Goal: Transaction & Acquisition: Purchase product/service

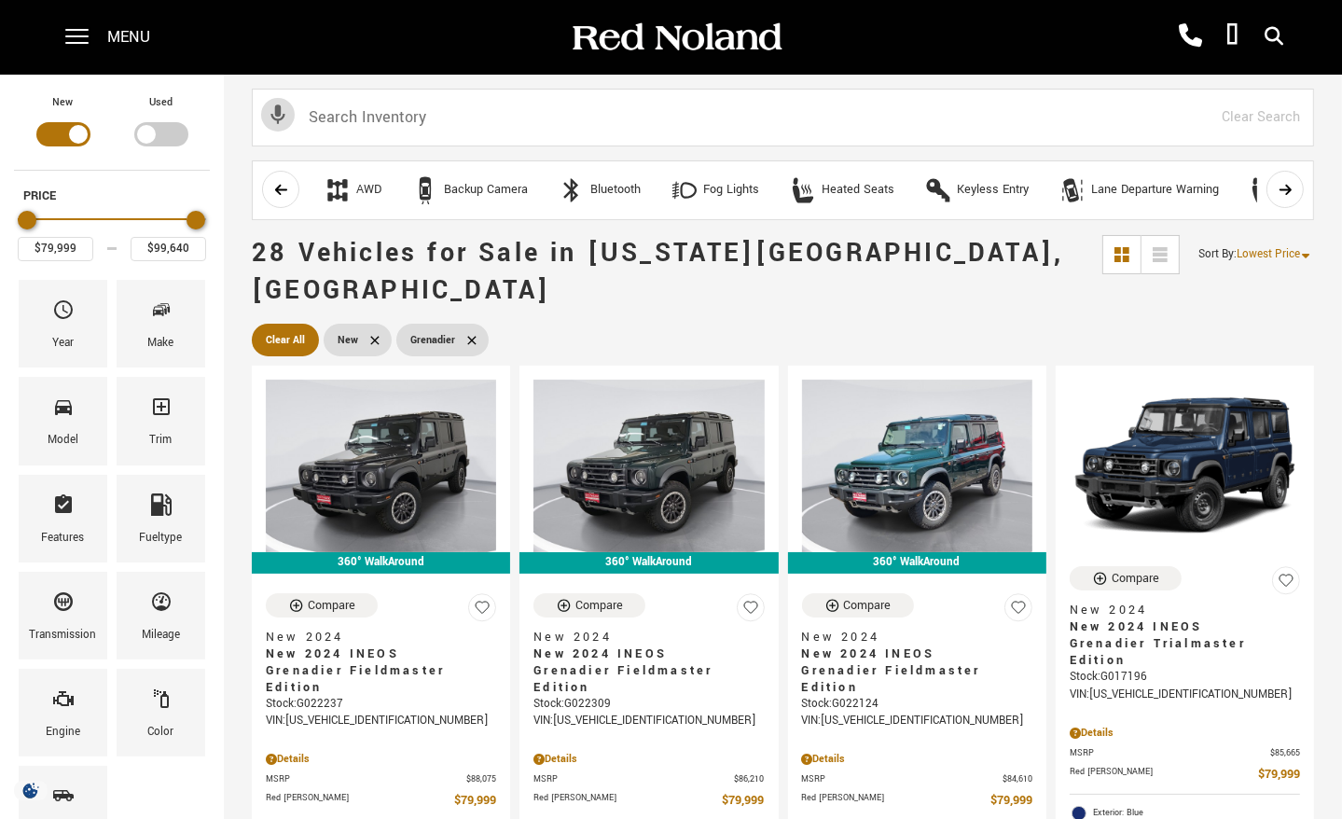
click at [149, 133] on div "Filter by Vehicle Type" at bounding box center [161, 134] width 54 height 24
type input "$70,678"
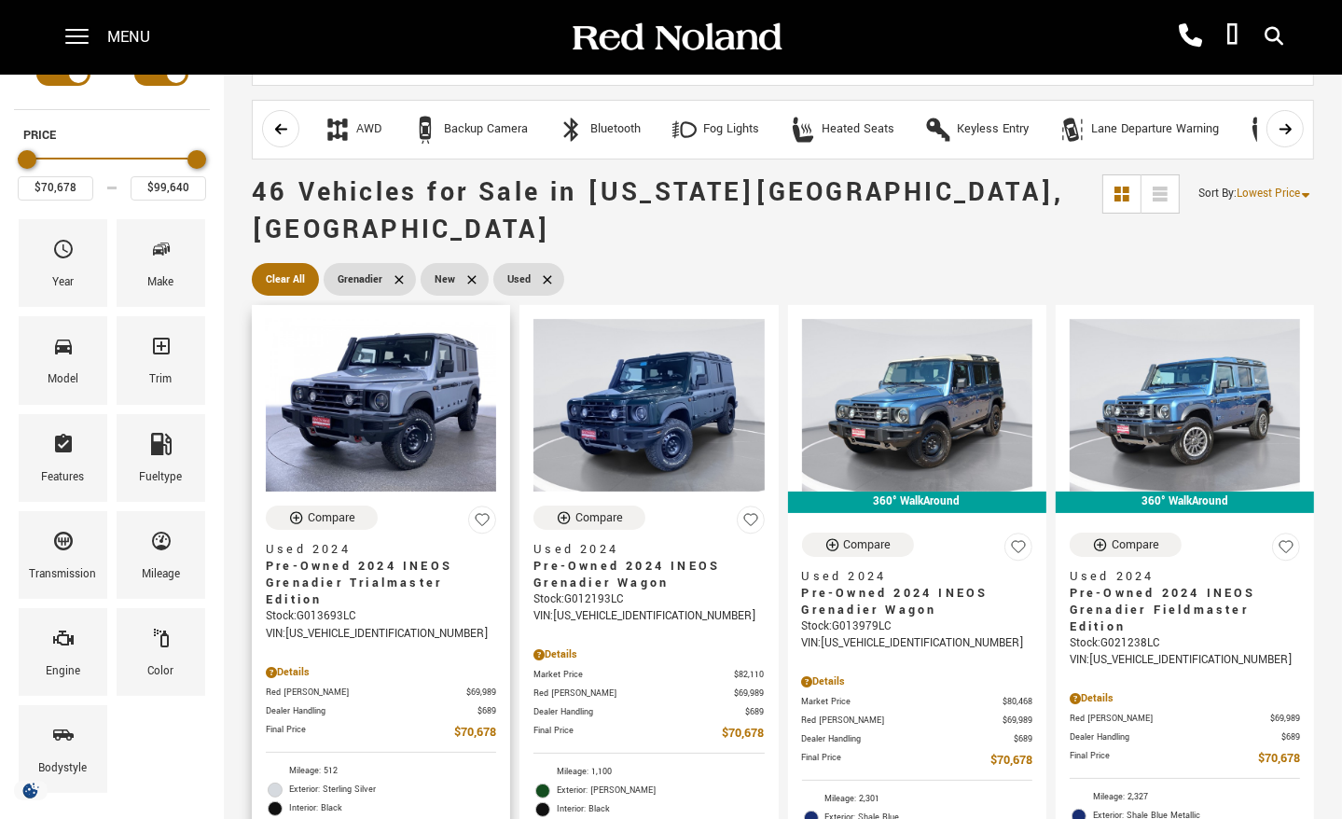
scroll to position [93, 0]
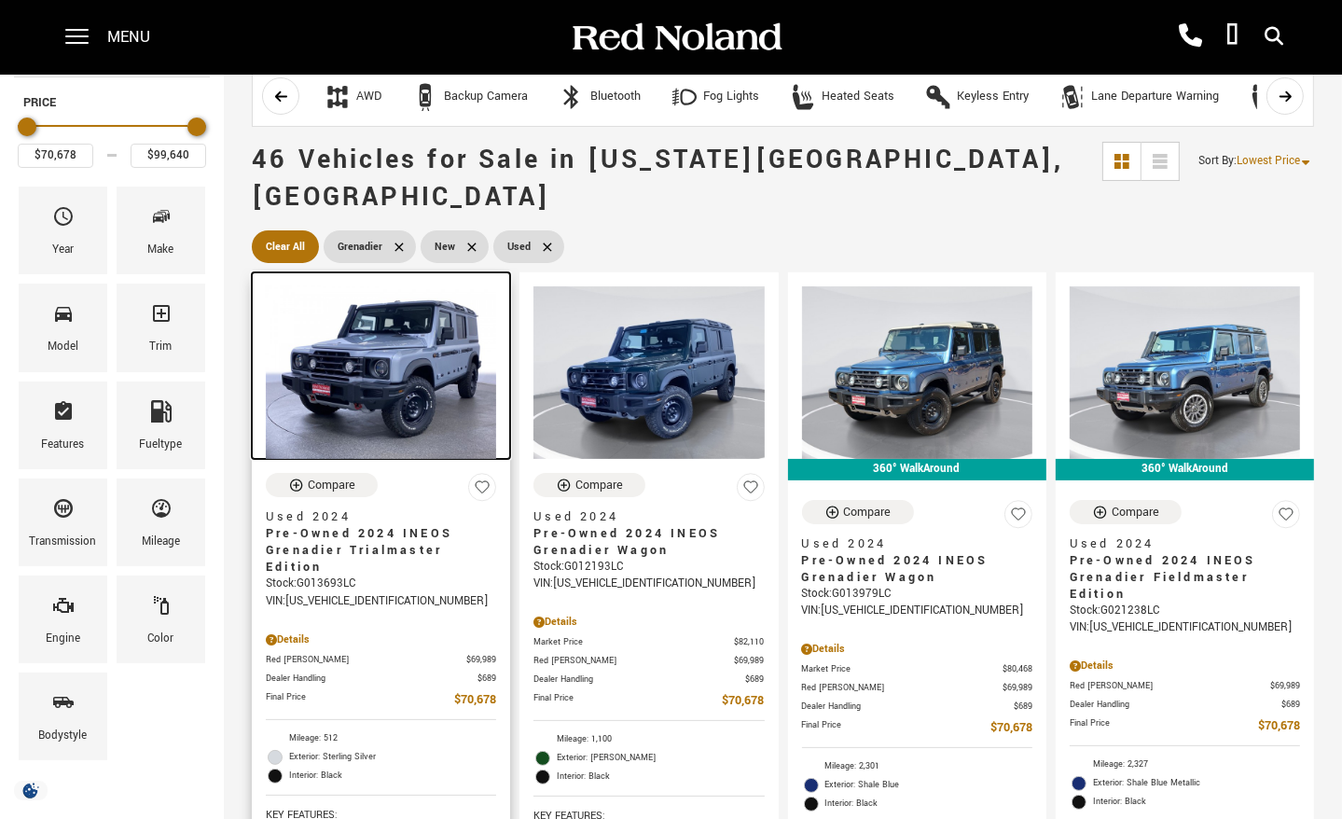
click at [451, 387] on img at bounding box center [381, 372] width 230 height 173
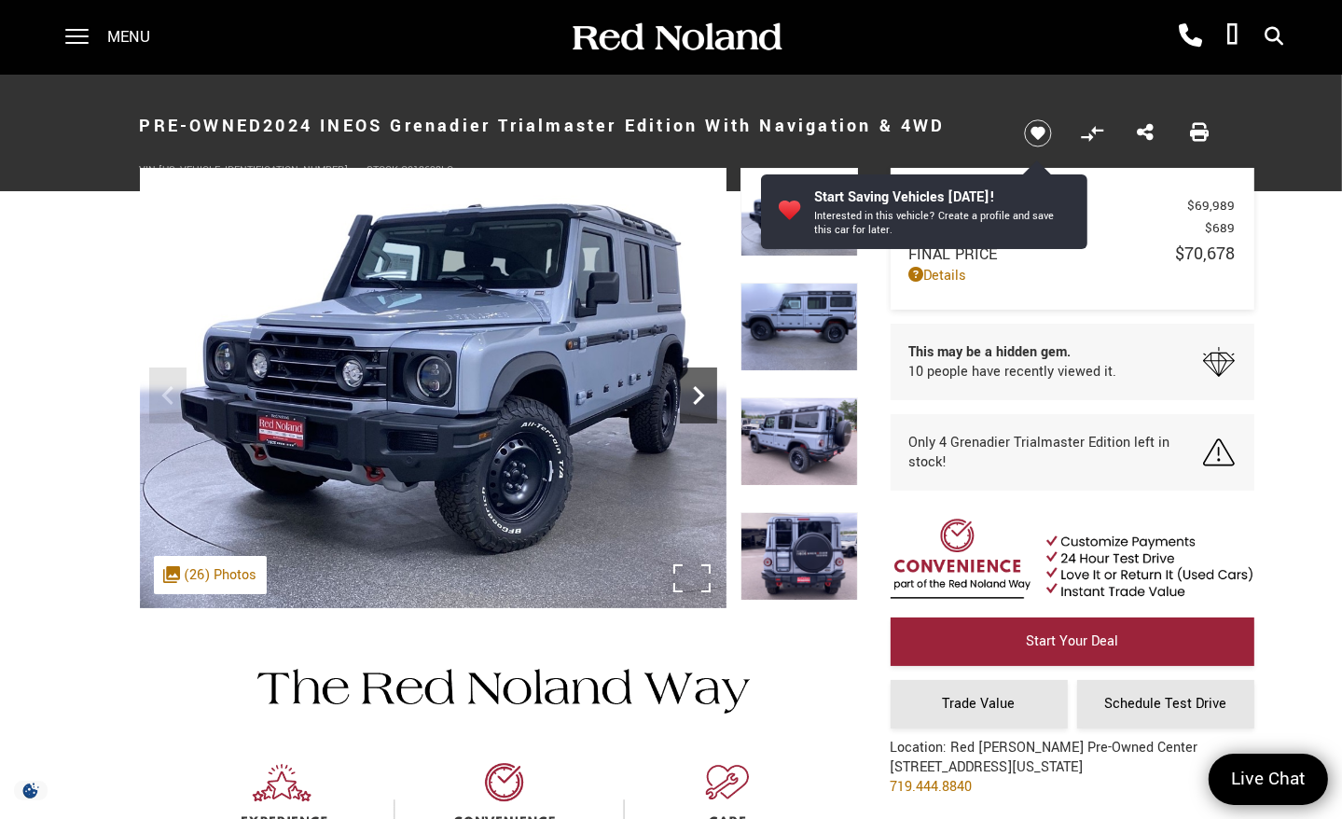
click at [696, 398] on icon "Next" at bounding box center [698, 395] width 37 height 37
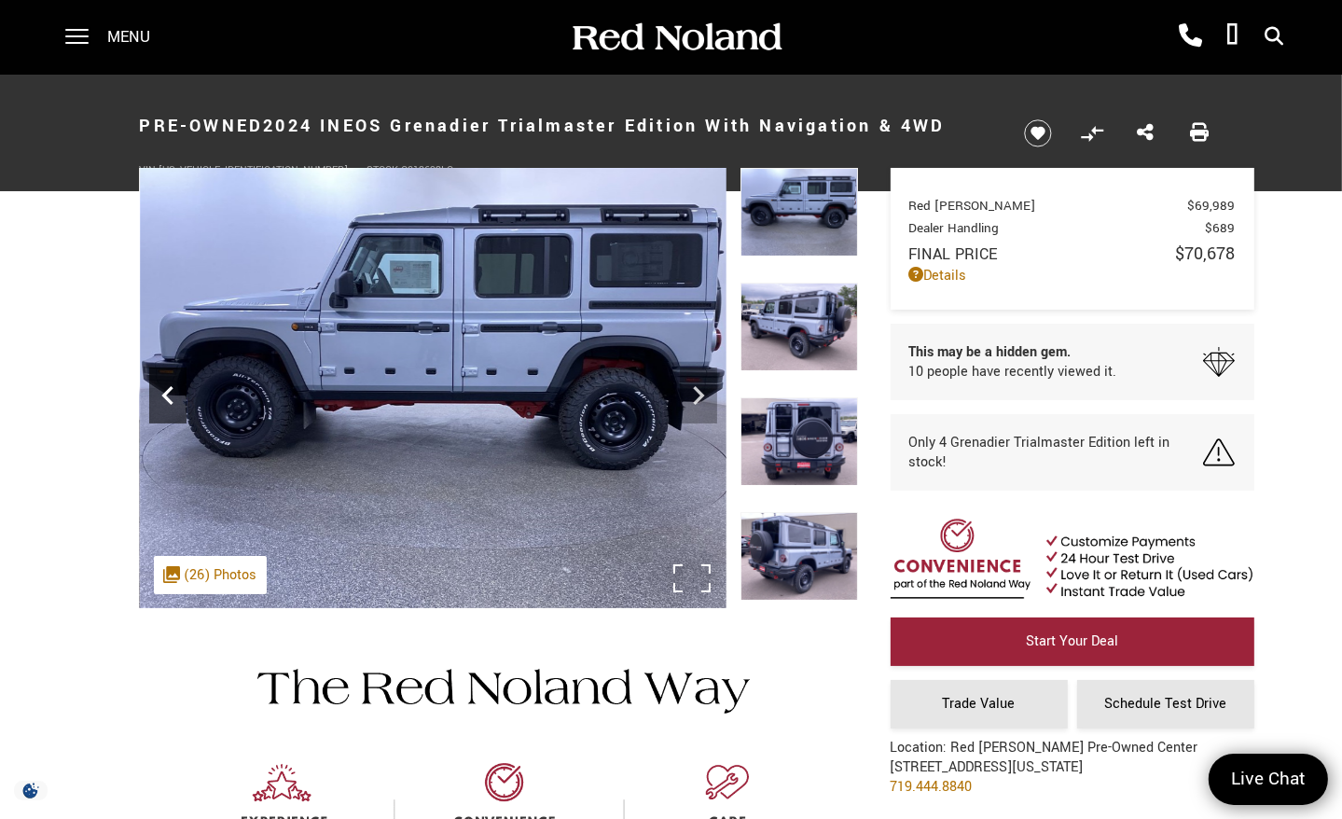
click at [173, 397] on icon "Previous" at bounding box center [167, 395] width 37 height 37
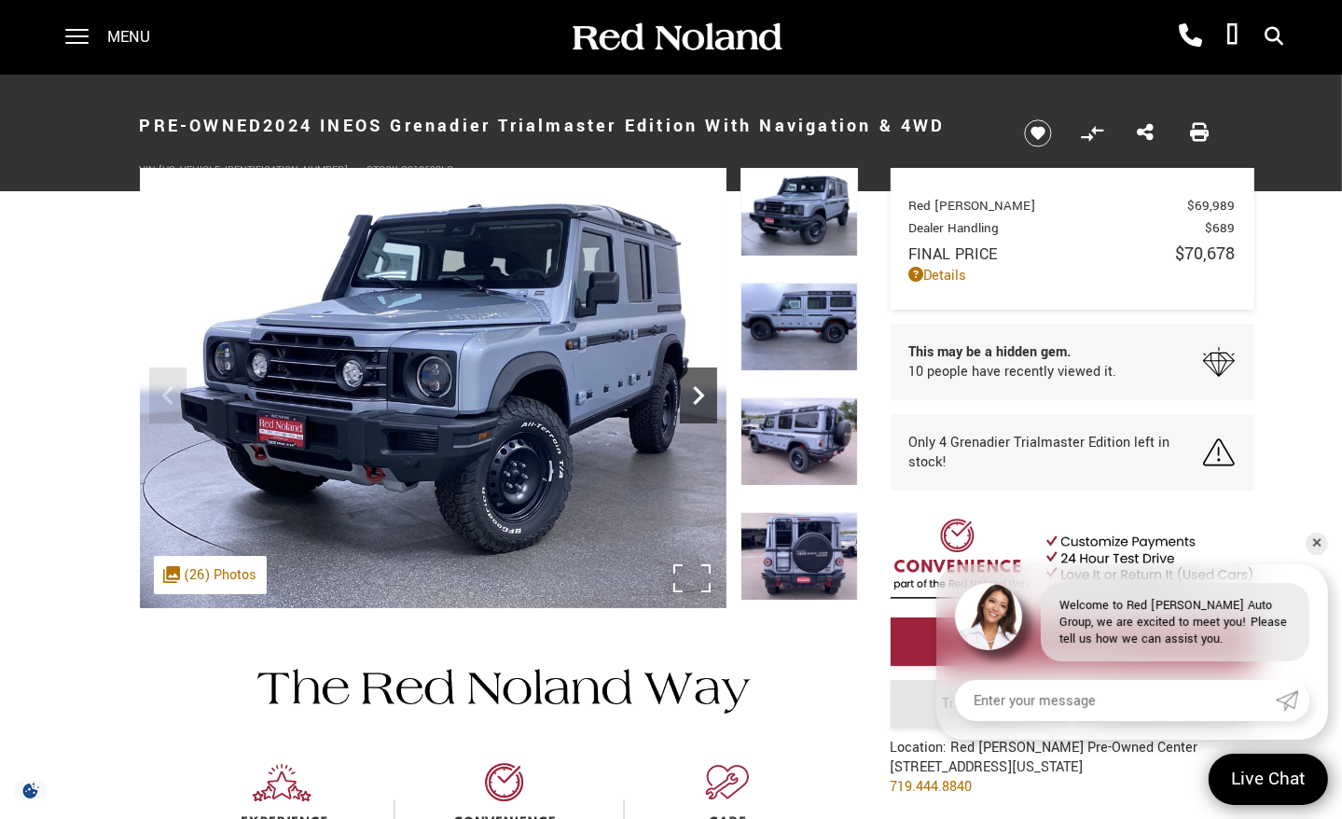
click at [698, 387] on icon "Next" at bounding box center [698, 395] width 37 height 37
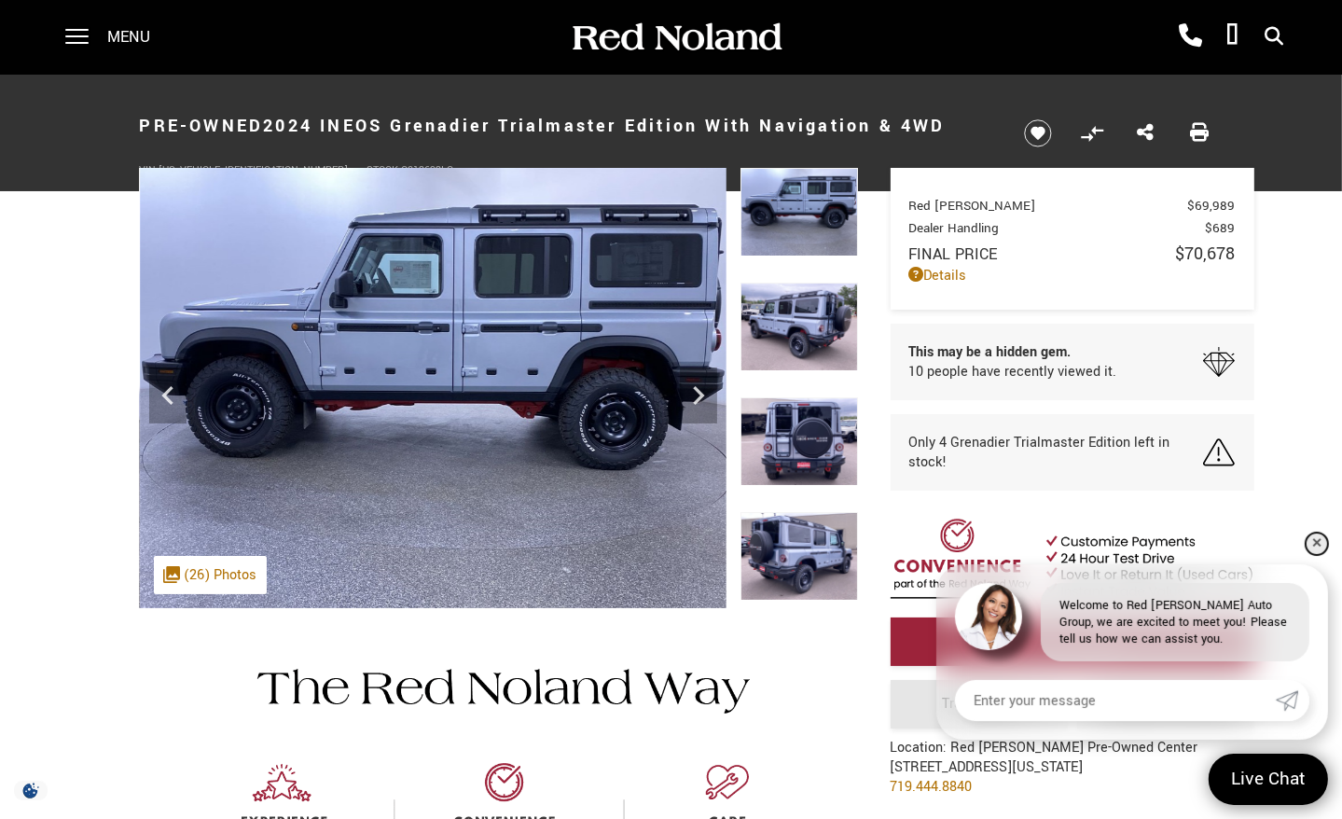
click at [1313, 546] on link "✕" at bounding box center [1317, 544] width 22 height 22
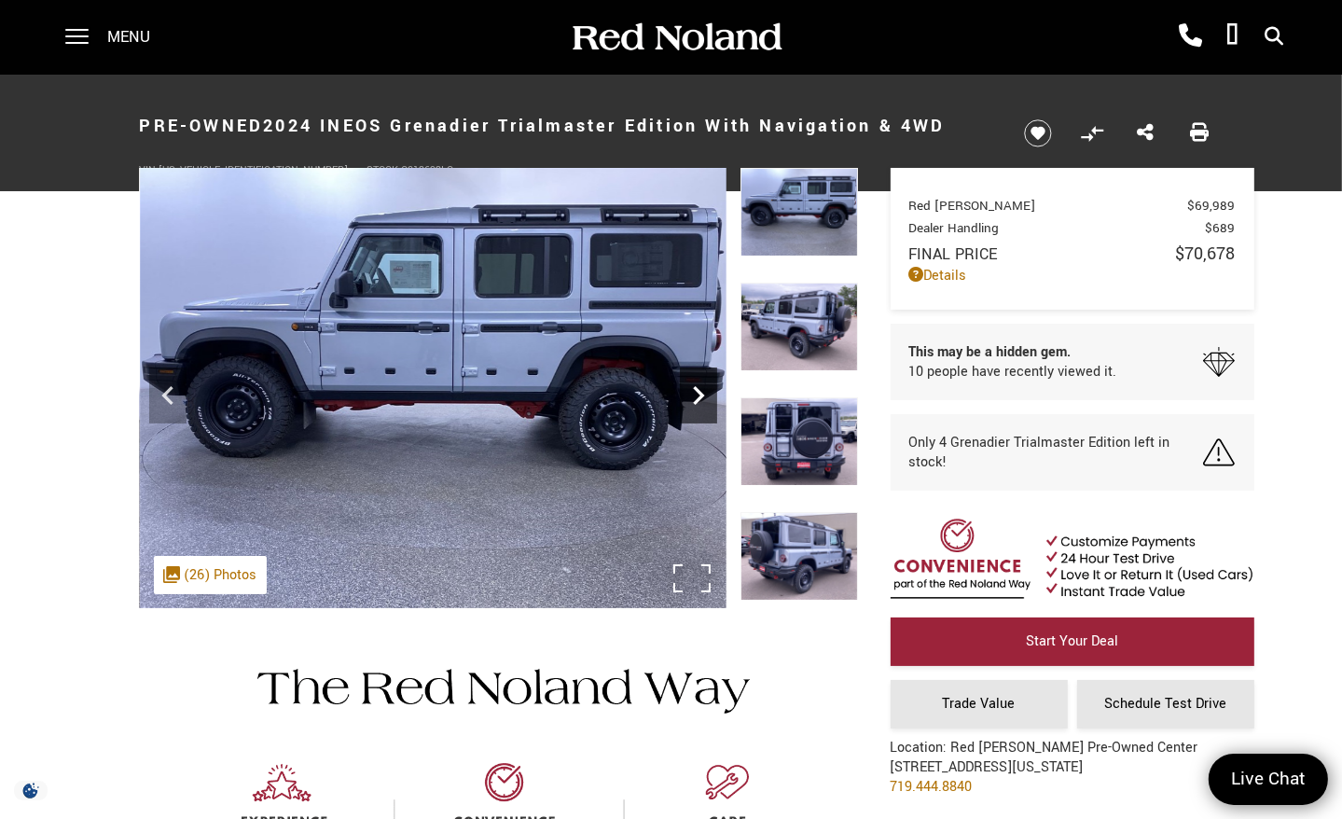
click at [693, 388] on icon "Next" at bounding box center [698, 395] width 37 height 37
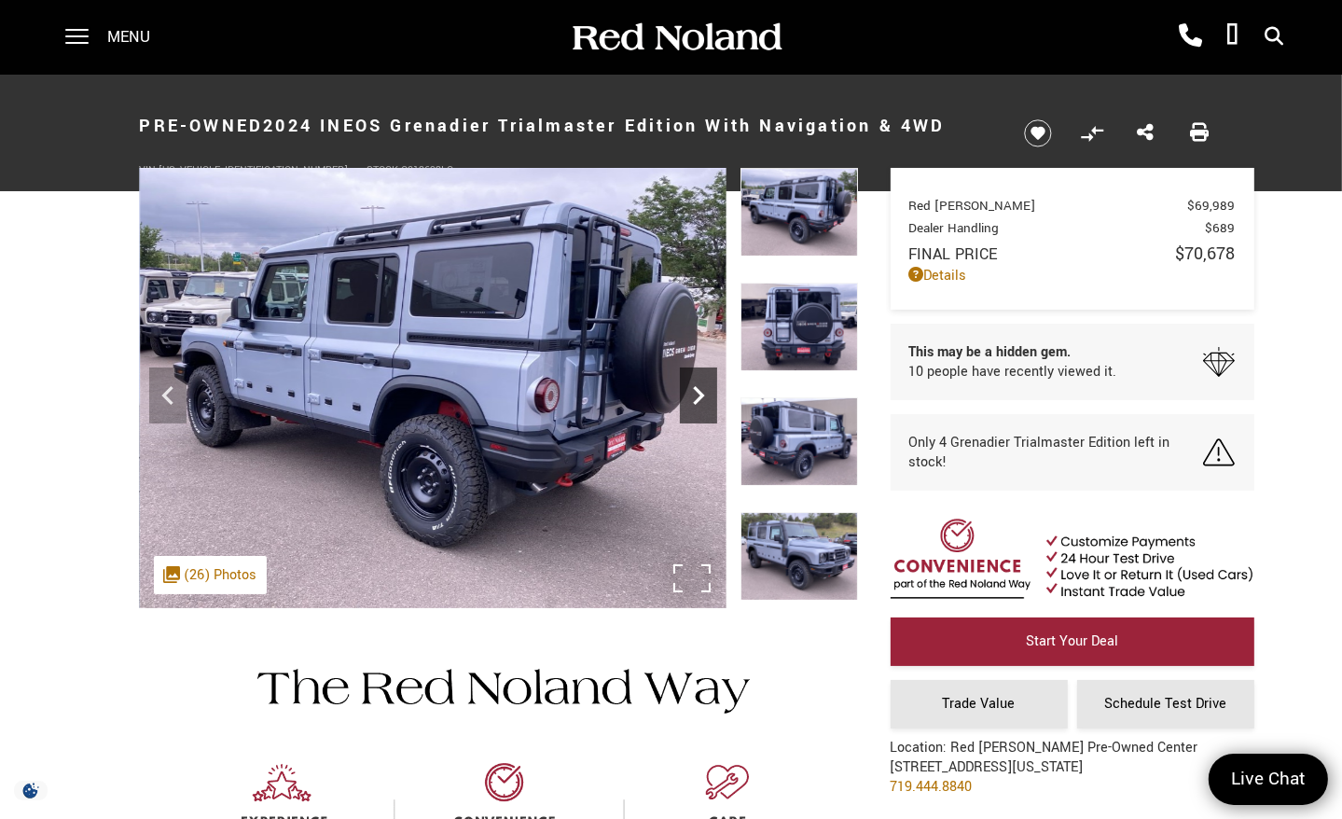
click at [693, 388] on icon "Next" at bounding box center [698, 395] width 37 height 37
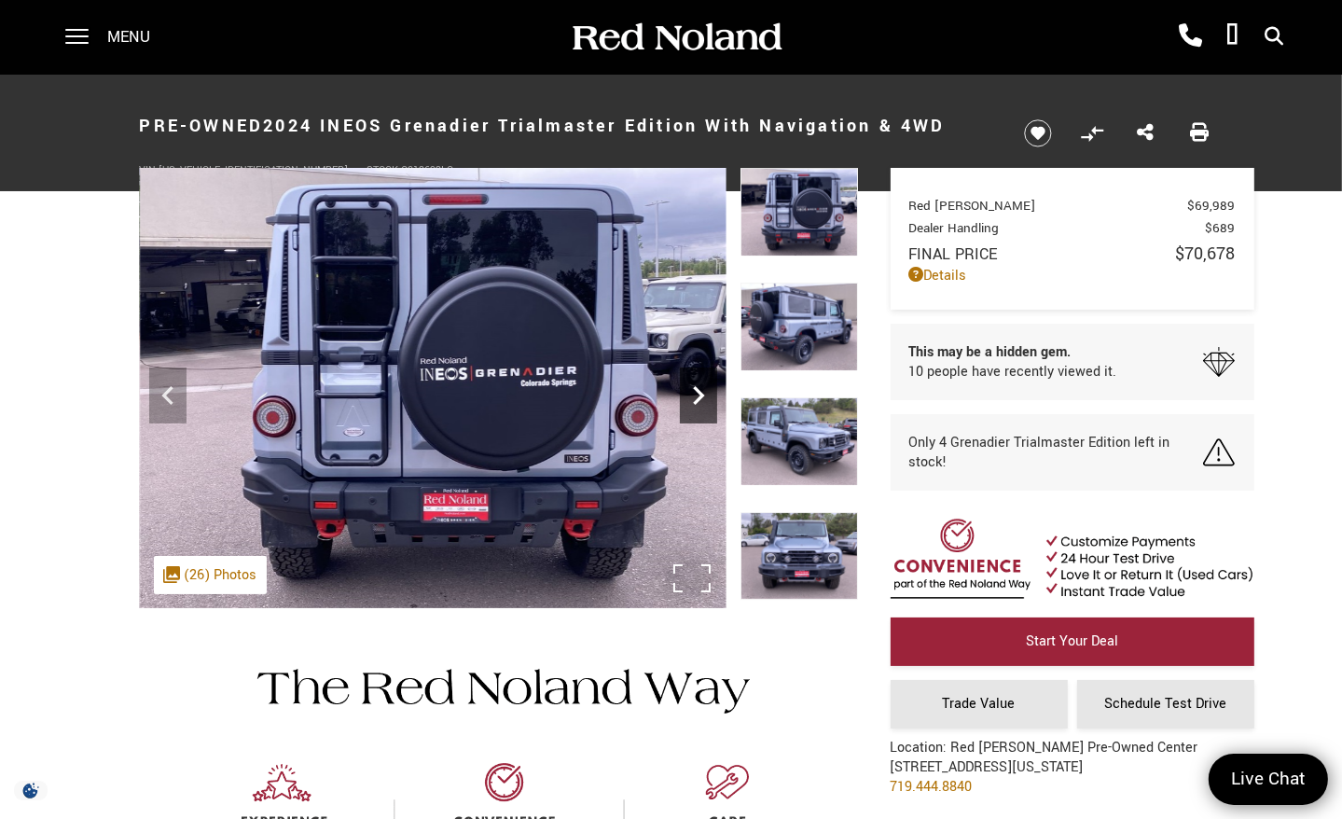
click at [693, 388] on icon "Next" at bounding box center [698, 395] width 37 height 37
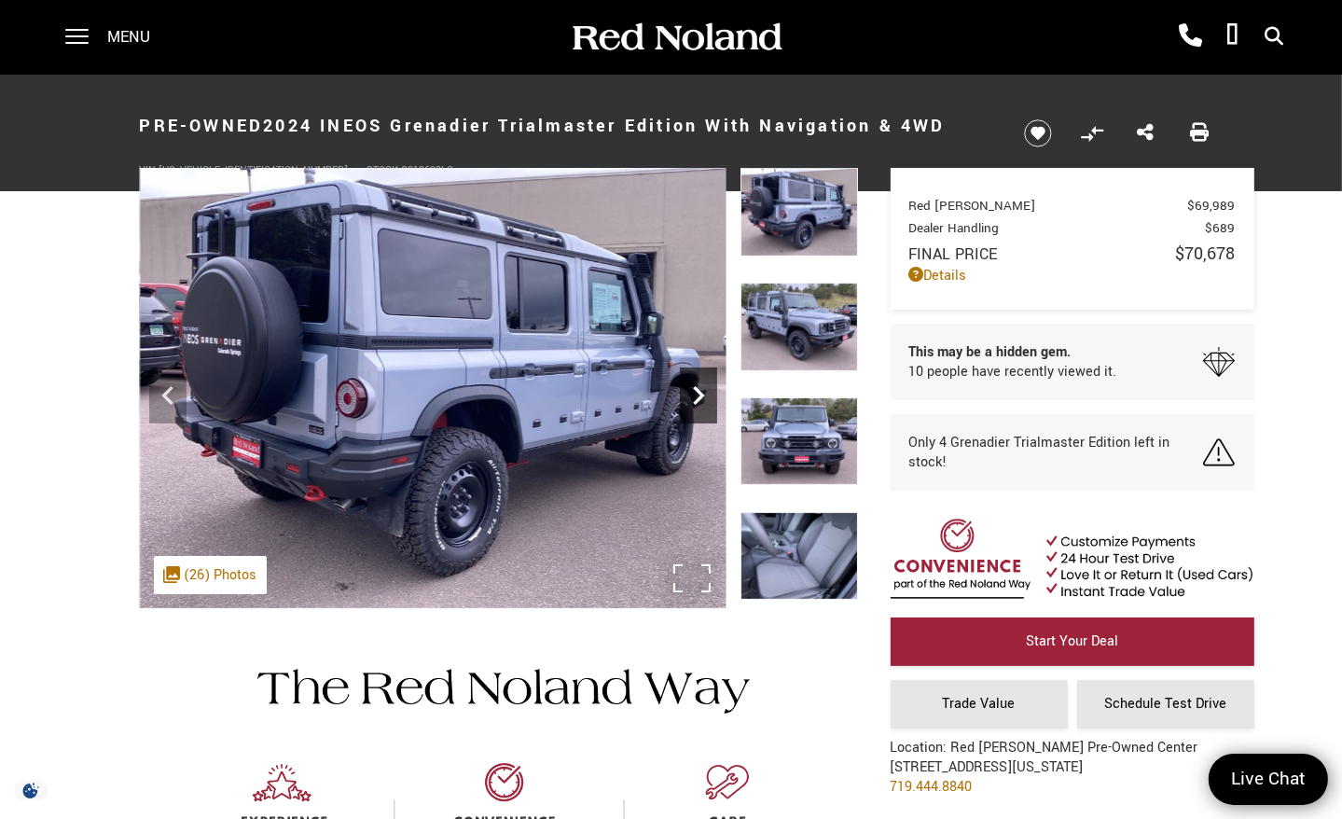
click at [693, 388] on icon "Next" at bounding box center [698, 395] width 37 height 37
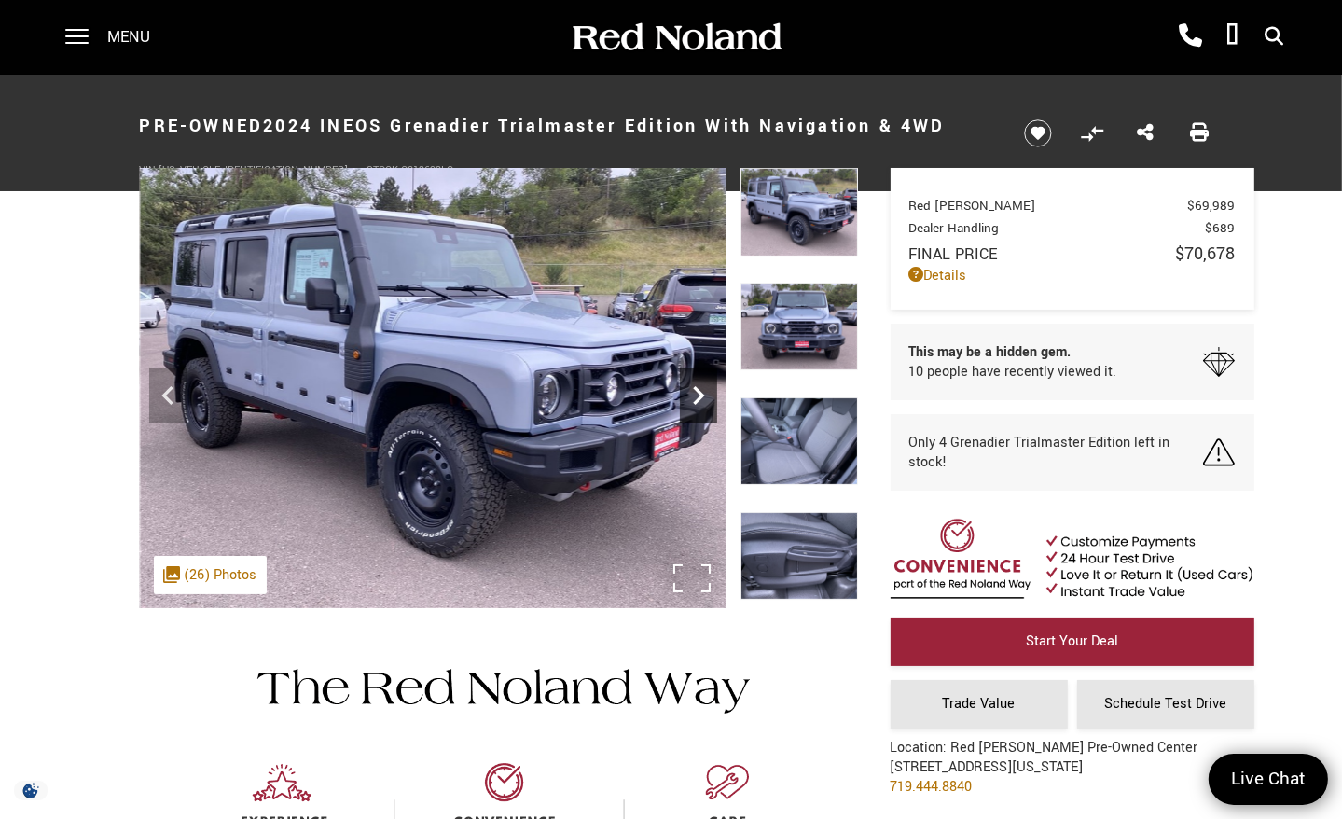
click at [693, 388] on icon "Next" at bounding box center [698, 395] width 37 height 37
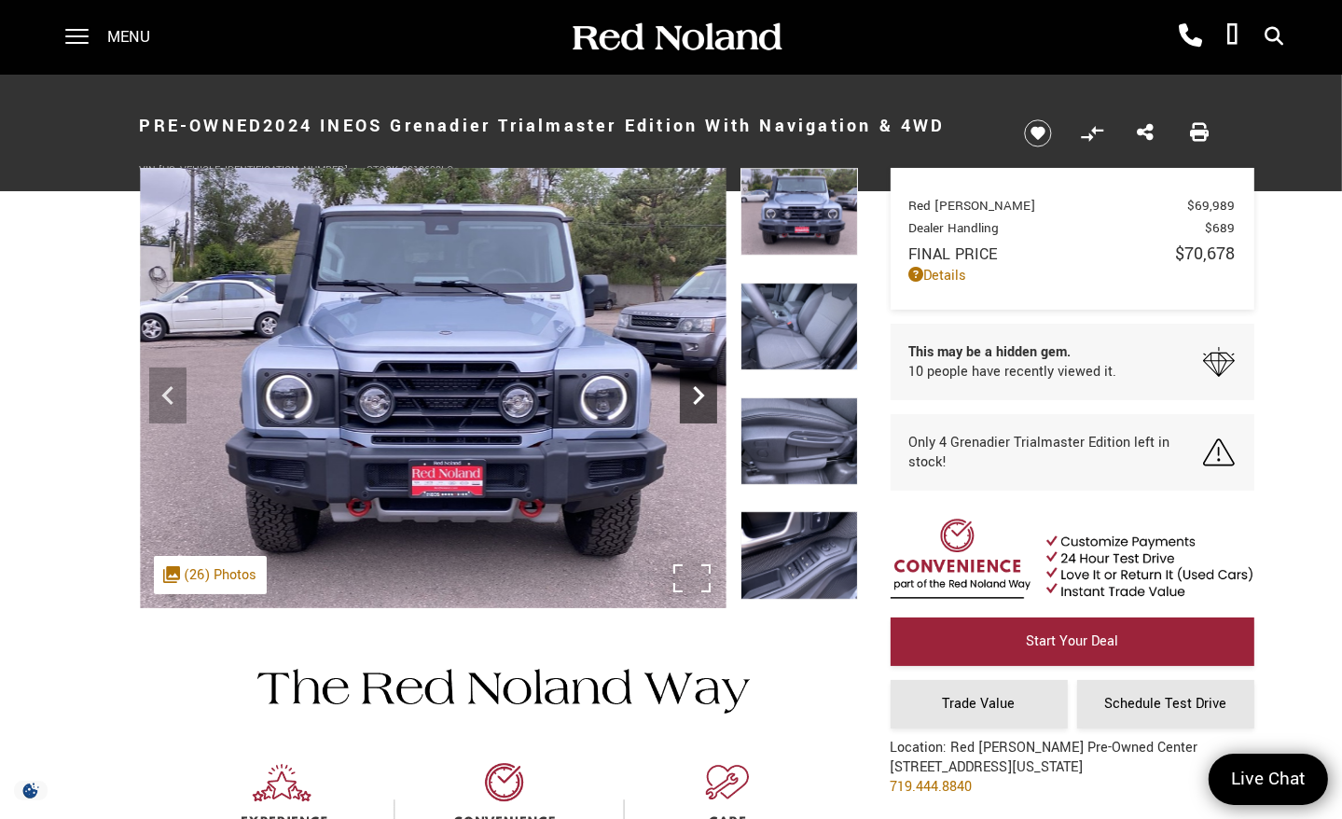
click at [693, 388] on icon "Next" at bounding box center [698, 395] width 37 height 37
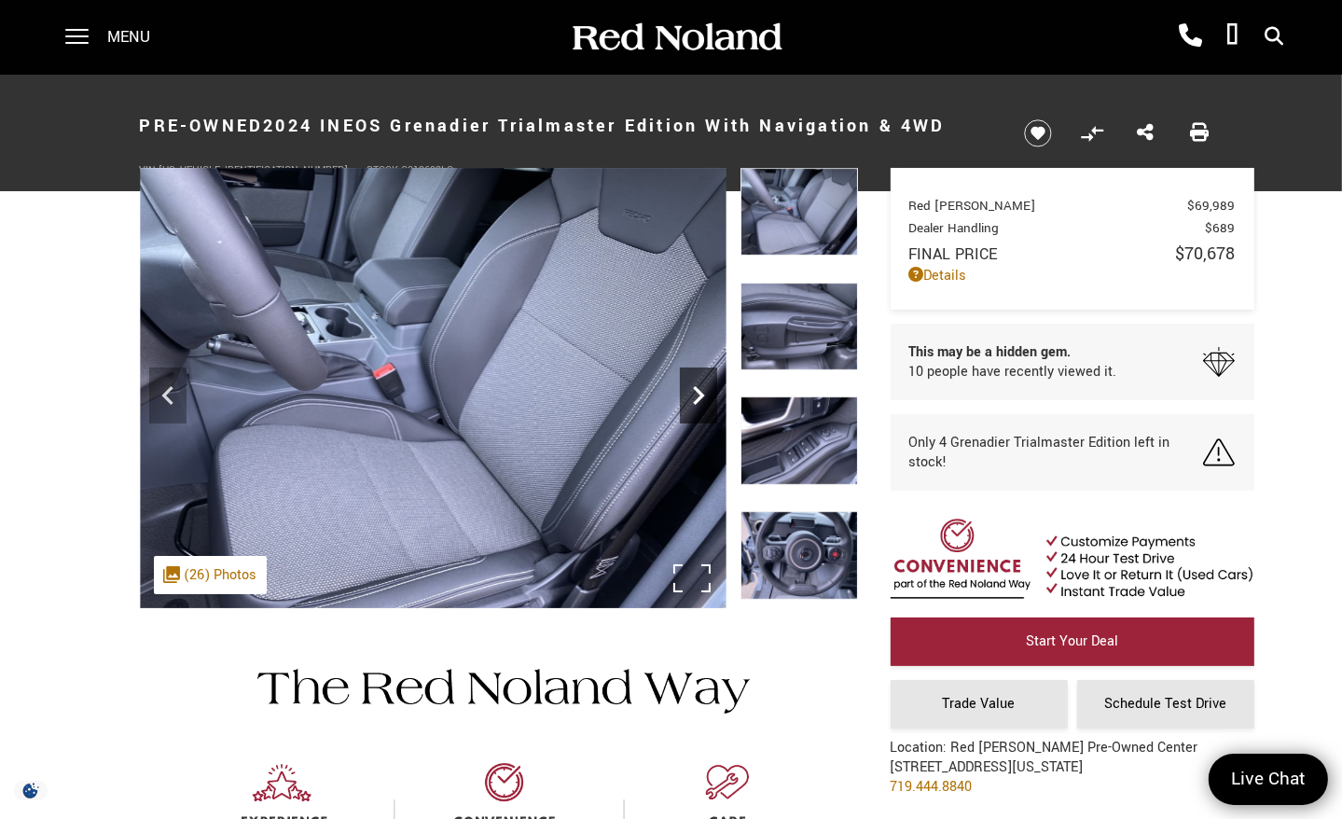
click at [693, 388] on icon "Next" at bounding box center [698, 395] width 37 height 37
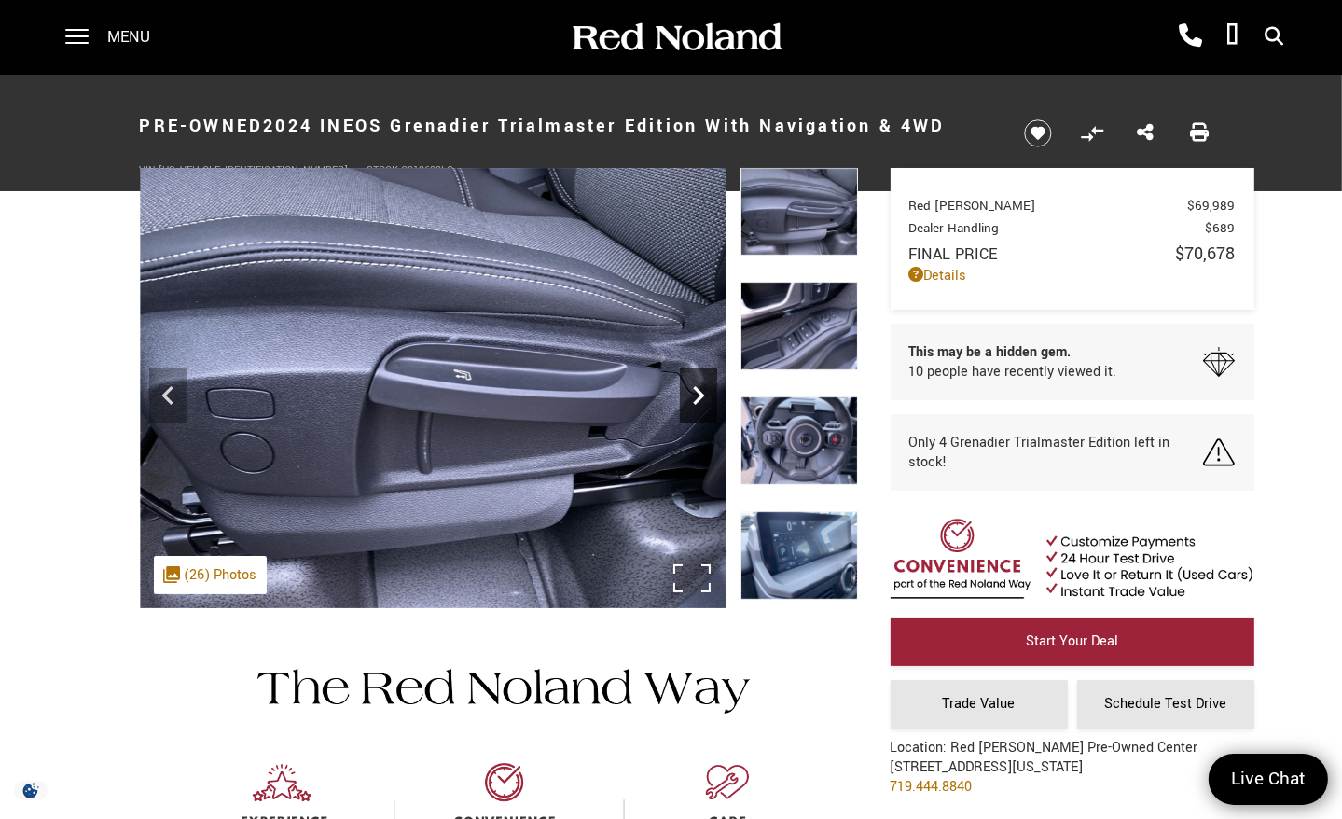
click at [693, 388] on icon "Next" at bounding box center [698, 395] width 37 height 37
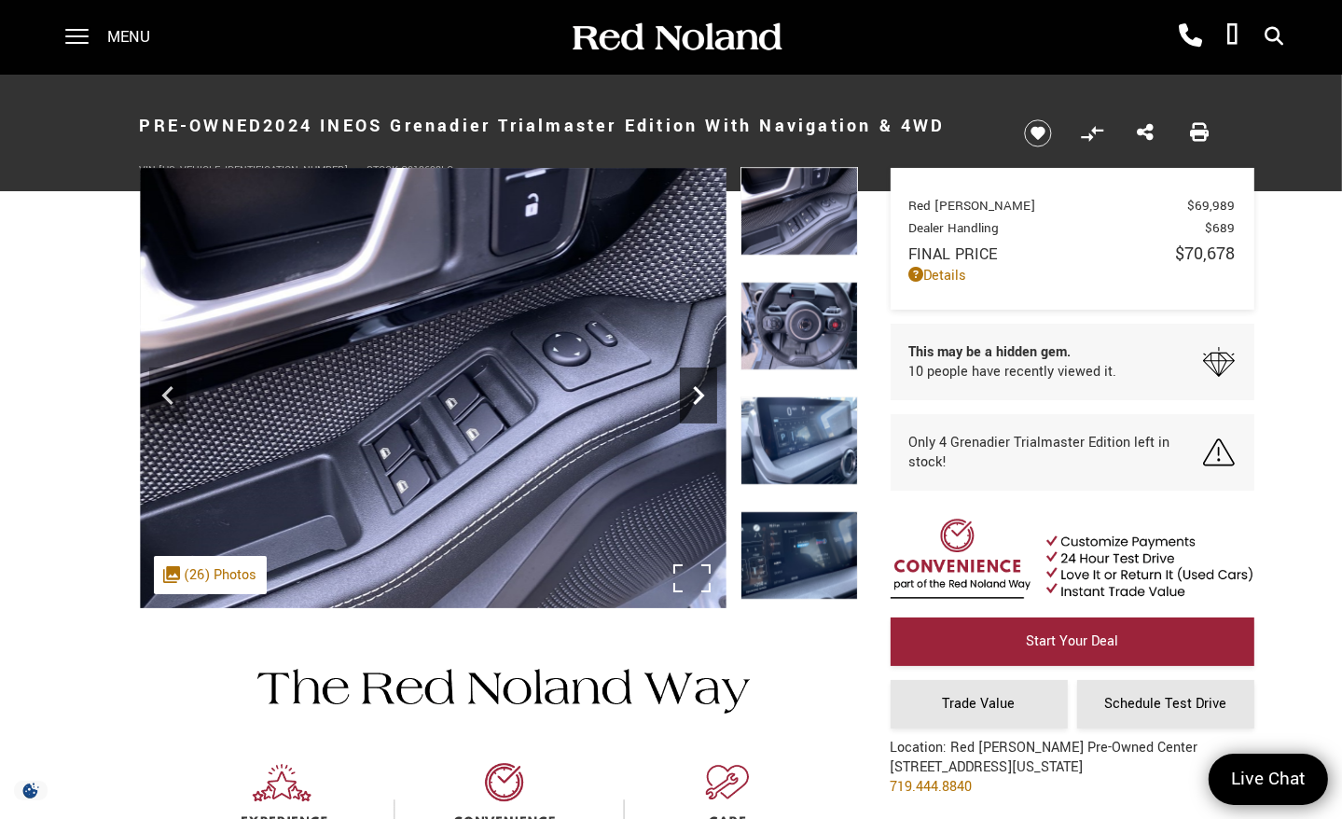
click at [693, 388] on icon "Next" at bounding box center [698, 395] width 37 height 37
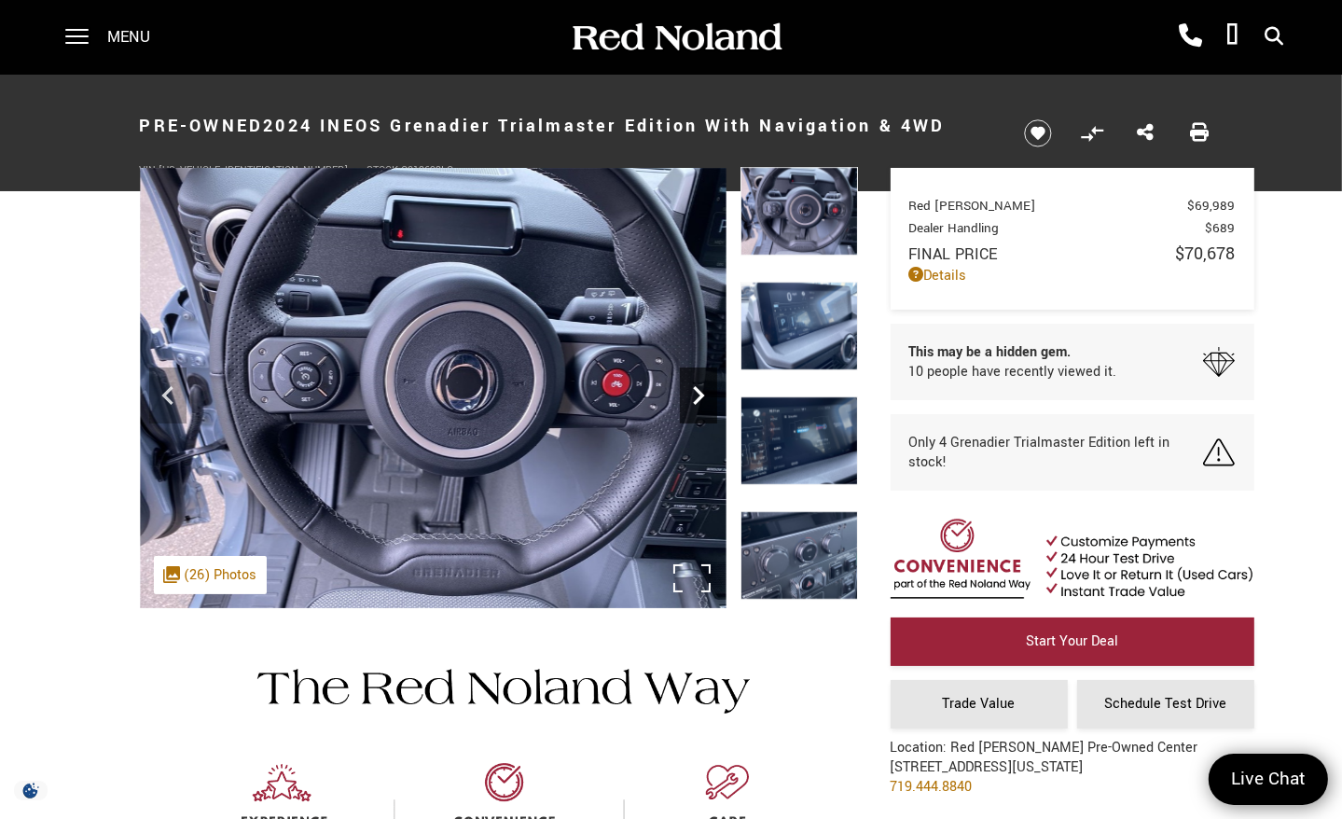
click at [693, 388] on icon "Next" at bounding box center [698, 395] width 37 height 37
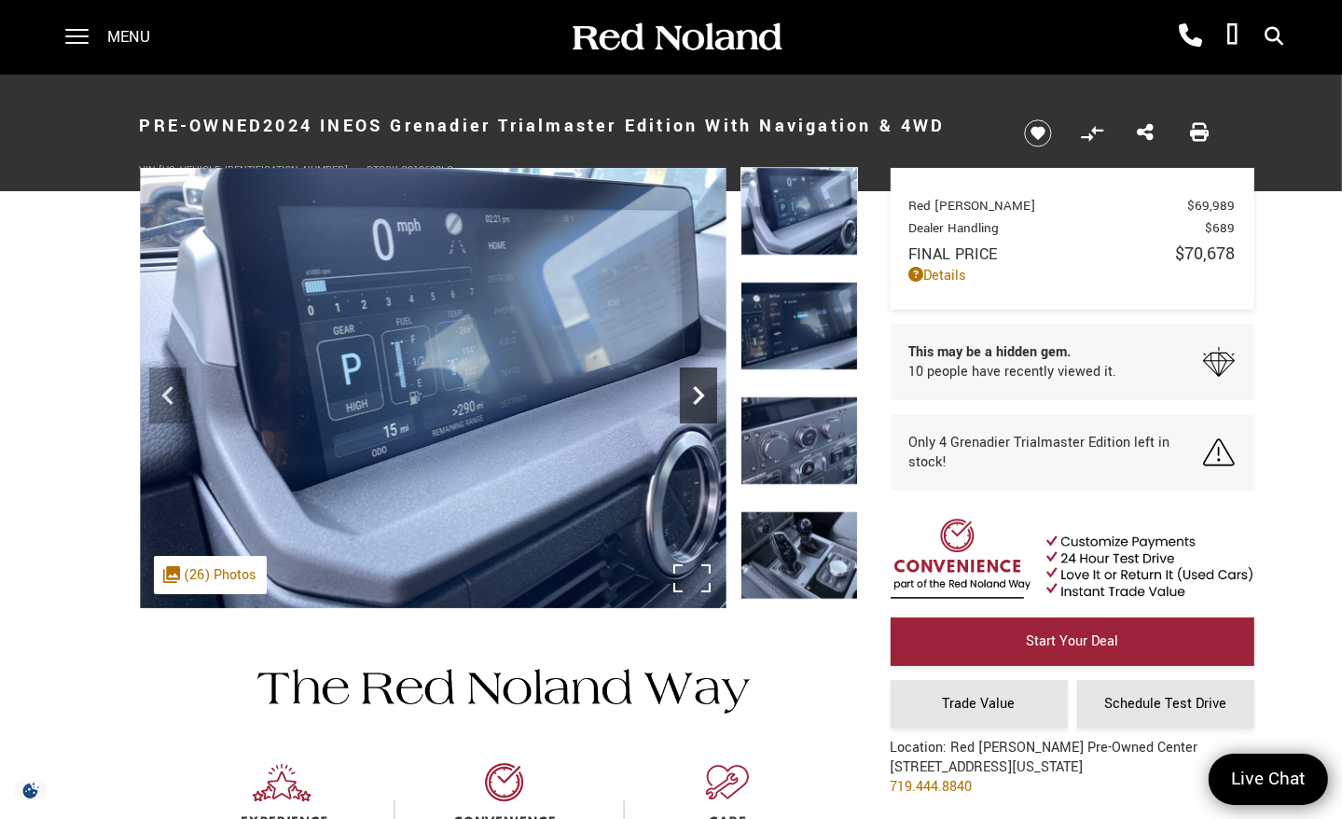
click at [693, 388] on icon "Next" at bounding box center [698, 395] width 37 height 37
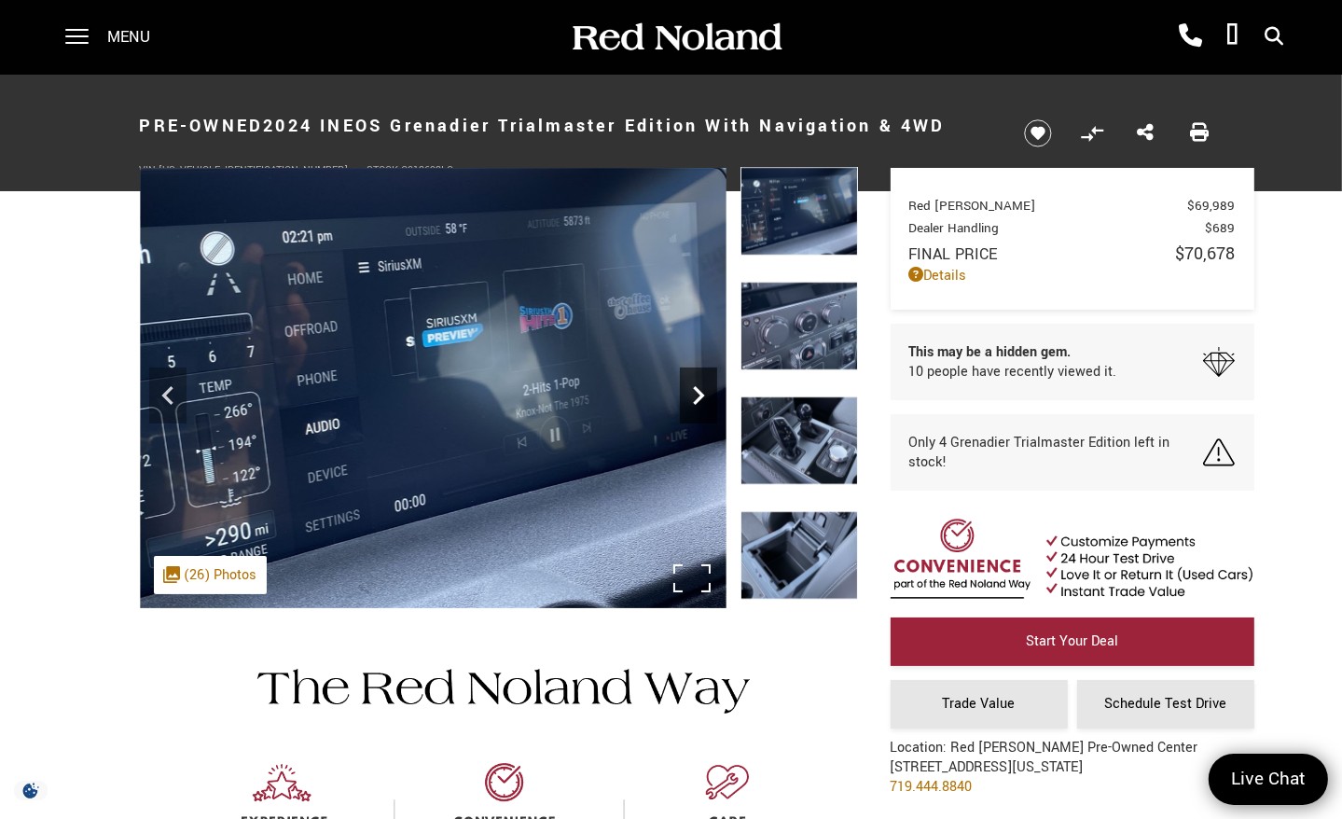
click at [693, 388] on icon "Next" at bounding box center [698, 395] width 37 height 37
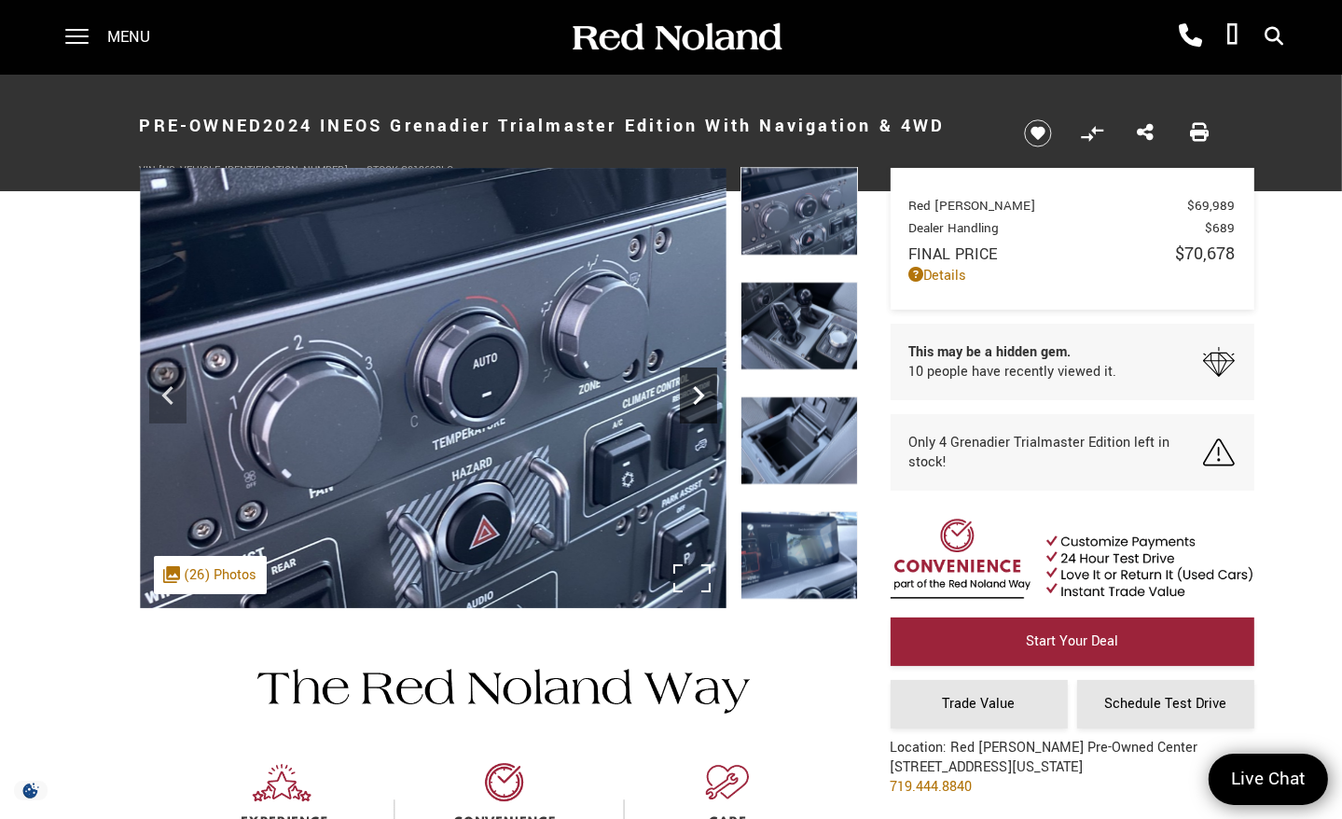
click at [693, 388] on icon "Next" at bounding box center [698, 395] width 37 height 37
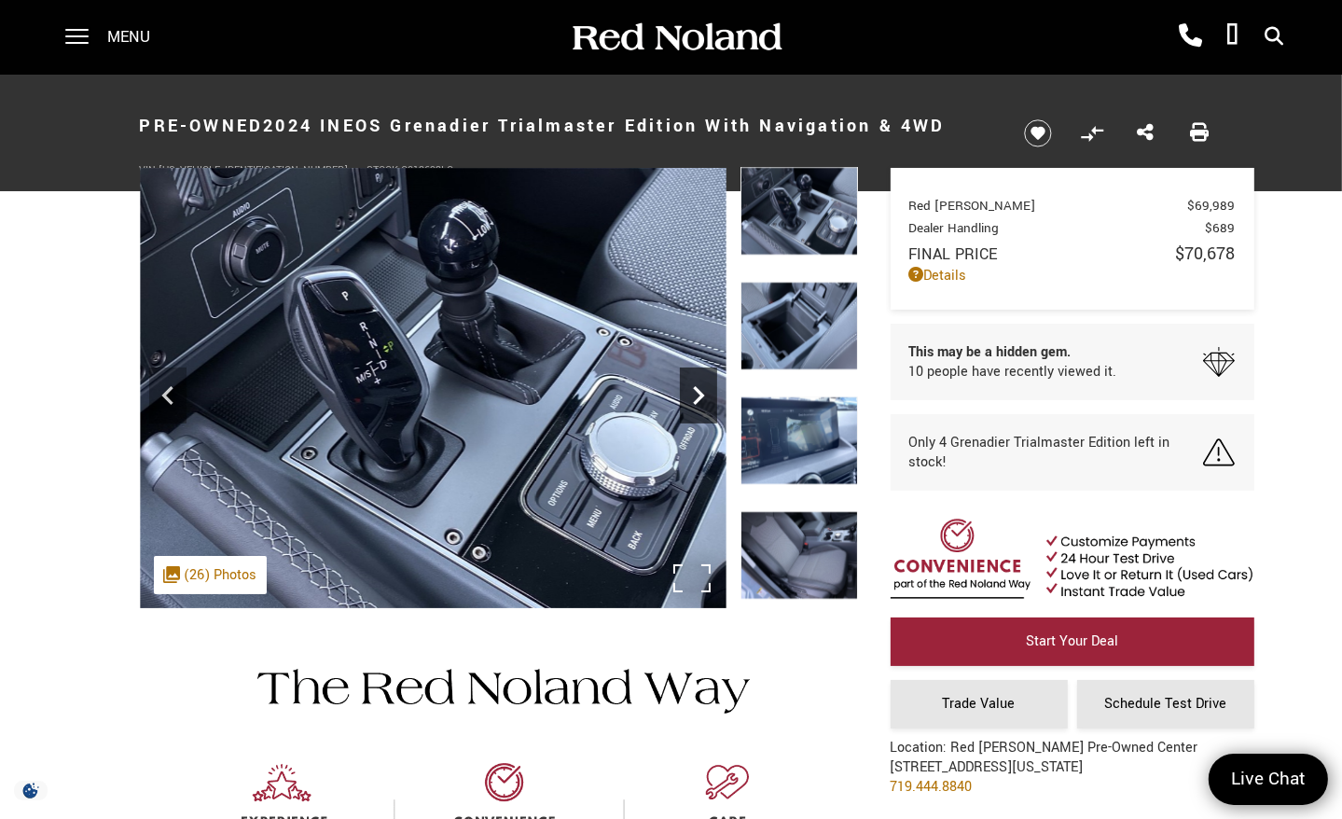
click at [693, 388] on icon "Next" at bounding box center [698, 395] width 37 height 37
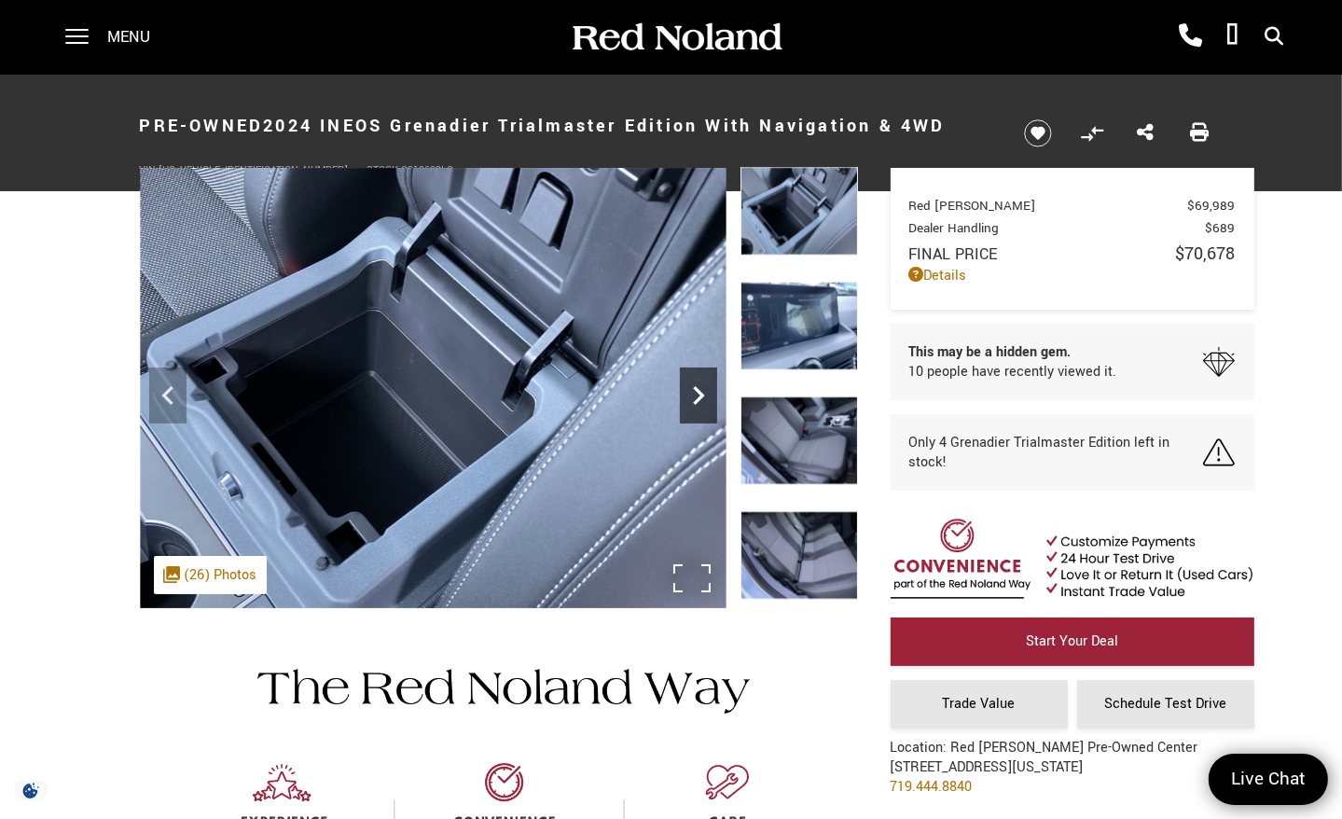
click at [693, 388] on icon "Next" at bounding box center [698, 395] width 37 height 37
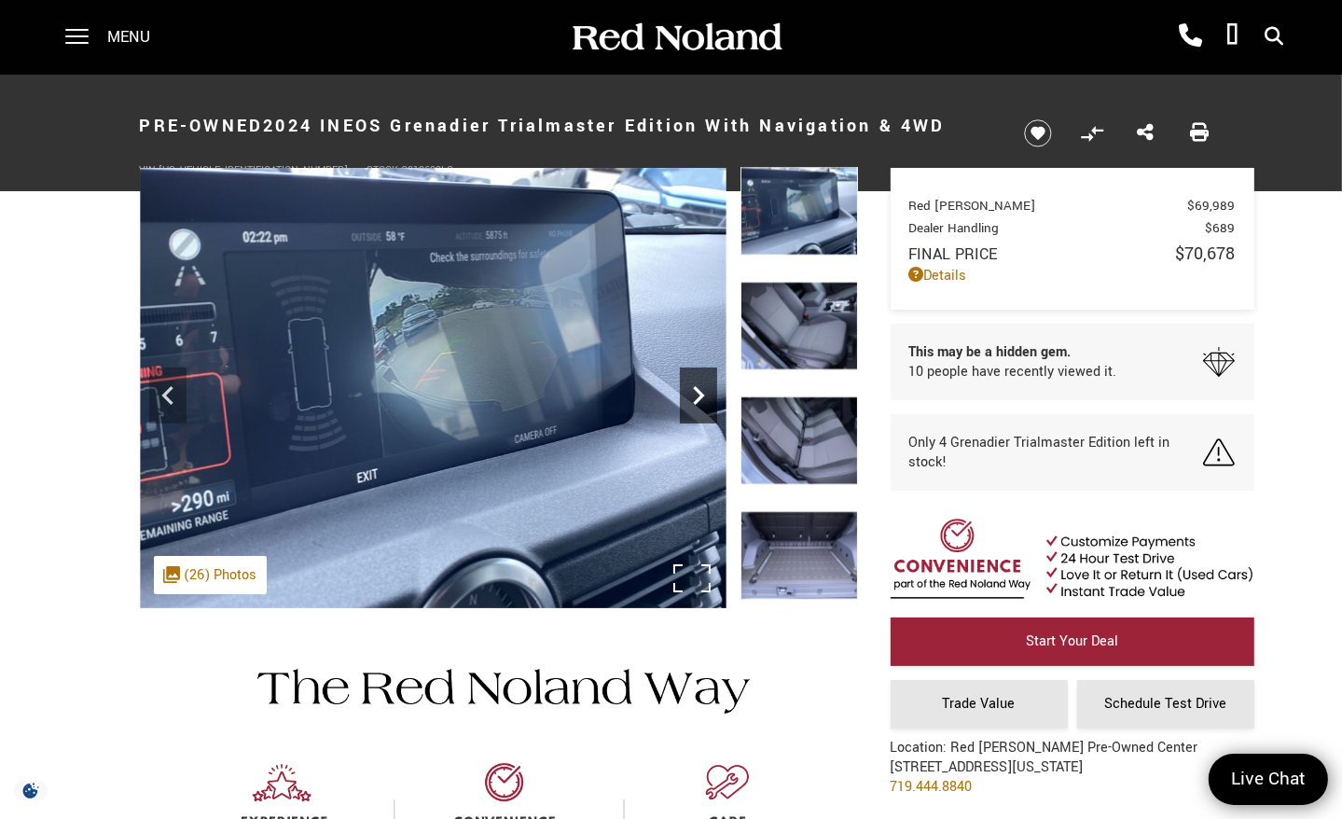
click at [693, 388] on icon "Next" at bounding box center [698, 395] width 37 height 37
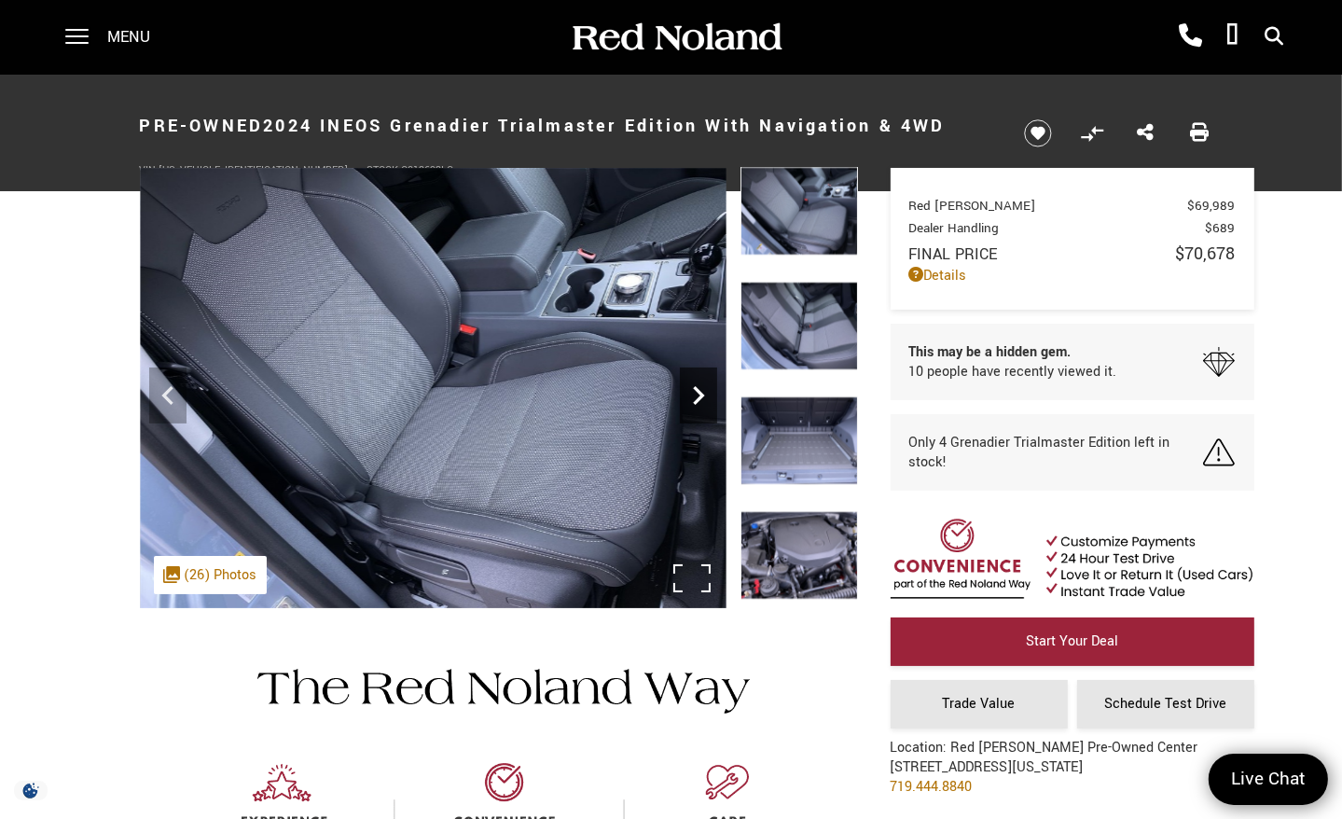
click at [693, 388] on icon "Next" at bounding box center [698, 395] width 37 height 37
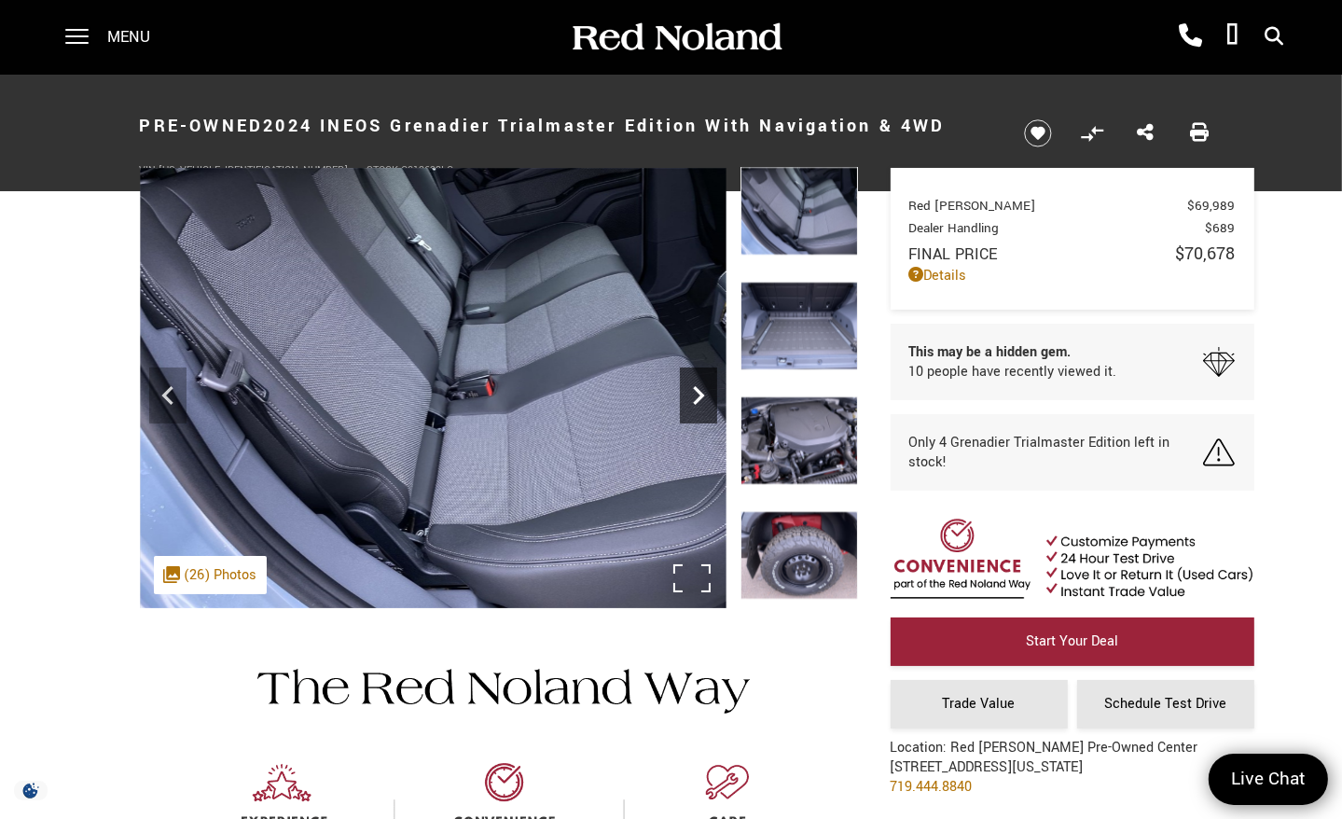
click at [693, 388] on icon "Next" at bounding box center [698, 395] width 37 height 37
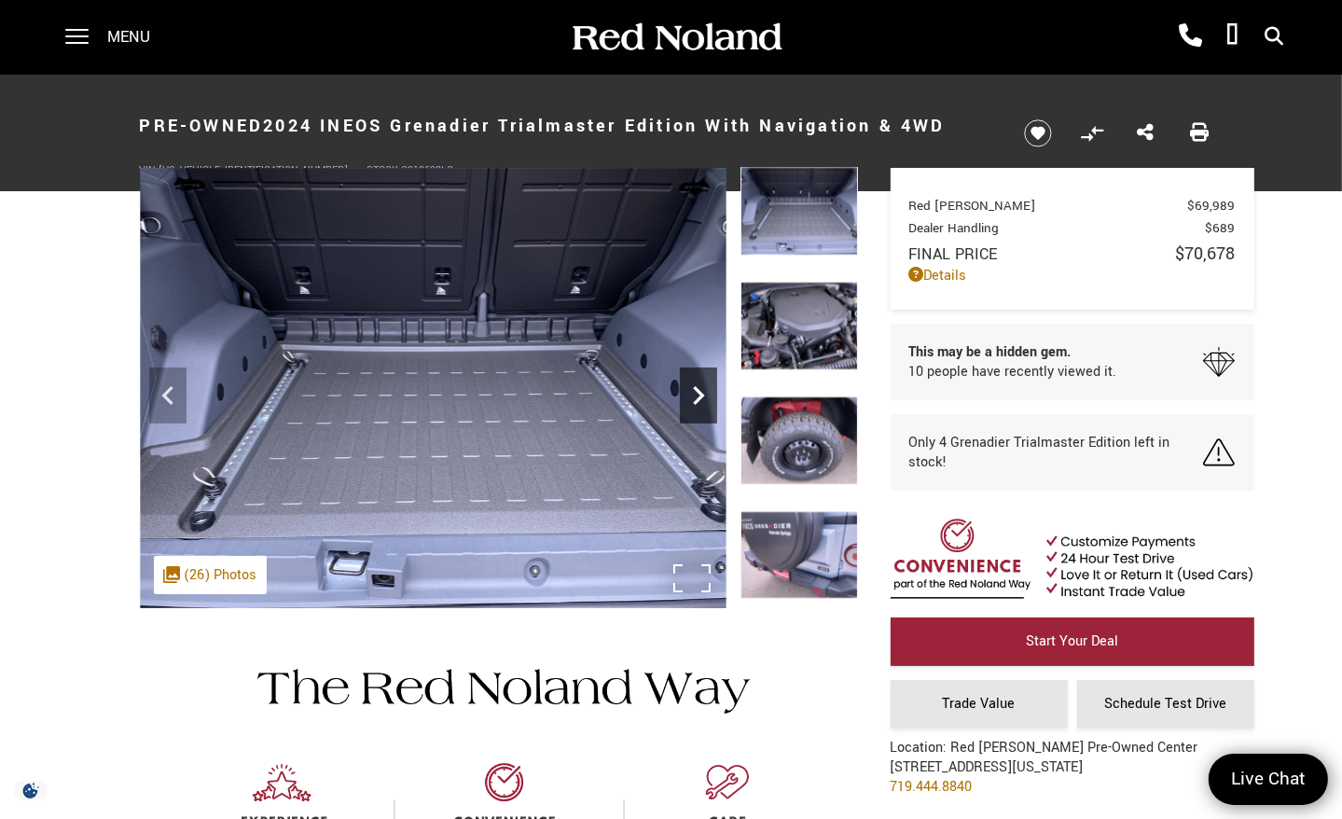
click at [693, 388] on icon "Next" at bounding box center [698, 395] width 37 height 37
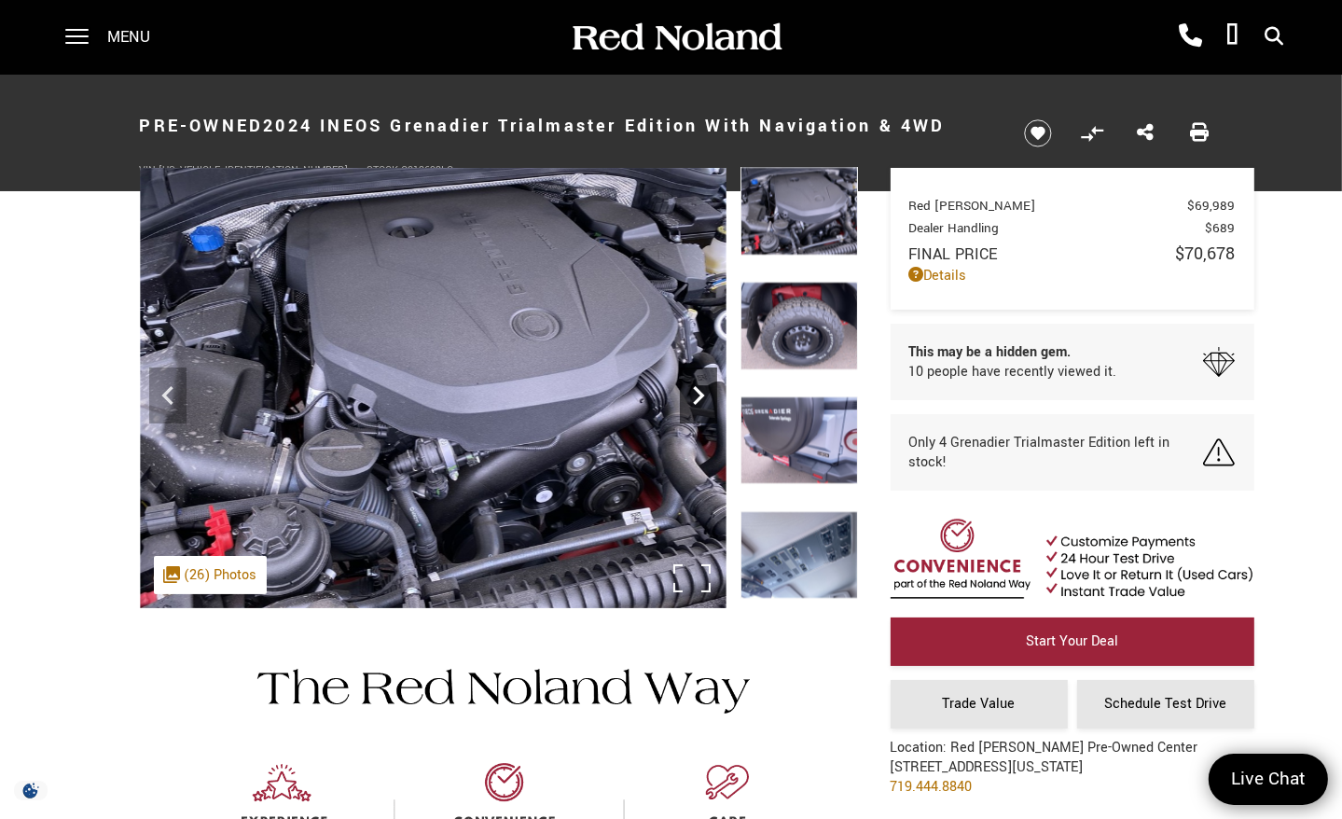
click at [693, 388] on icon "Next" at bounding box center [698, 395] width 37 height 37
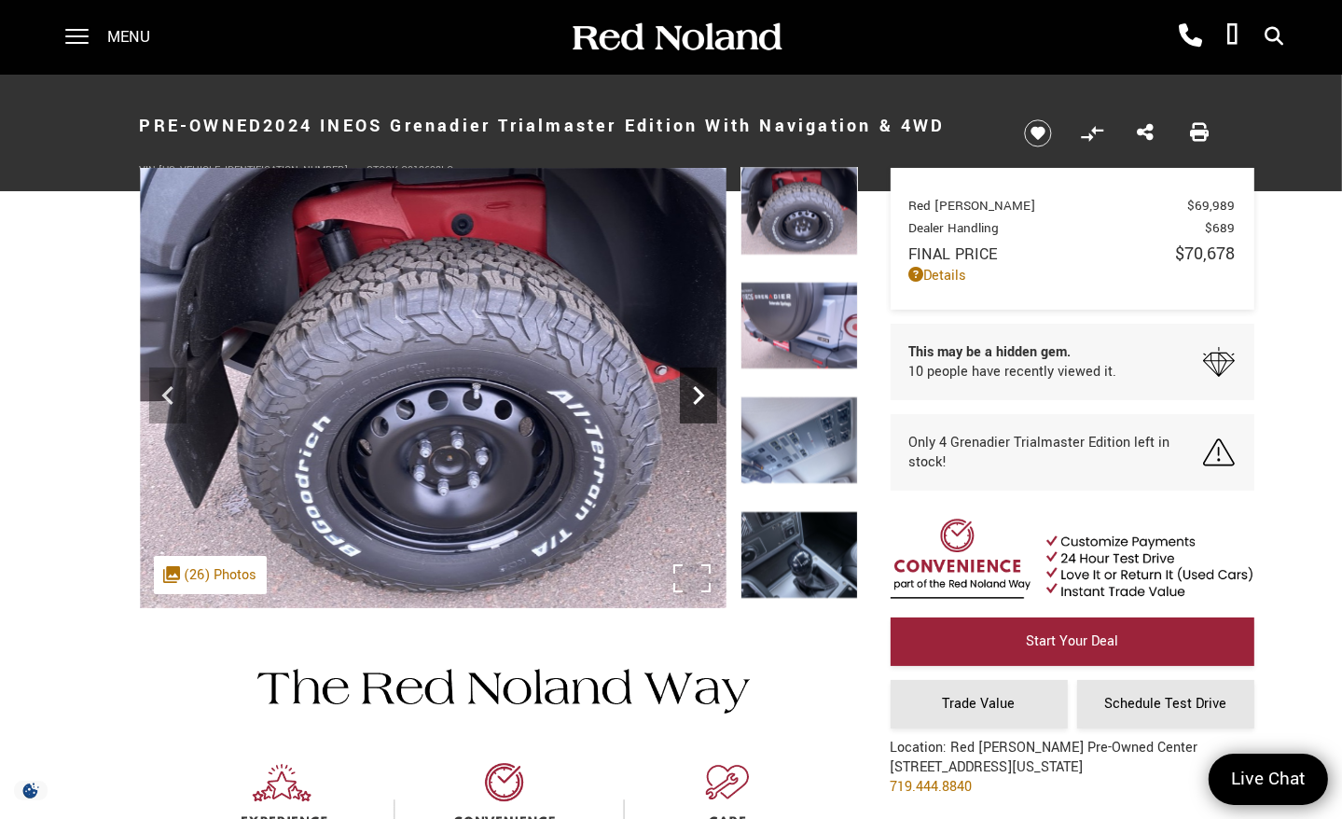
click at [693, 388] on icon "Next" at bounding box center [698, 395] width 37 height 37
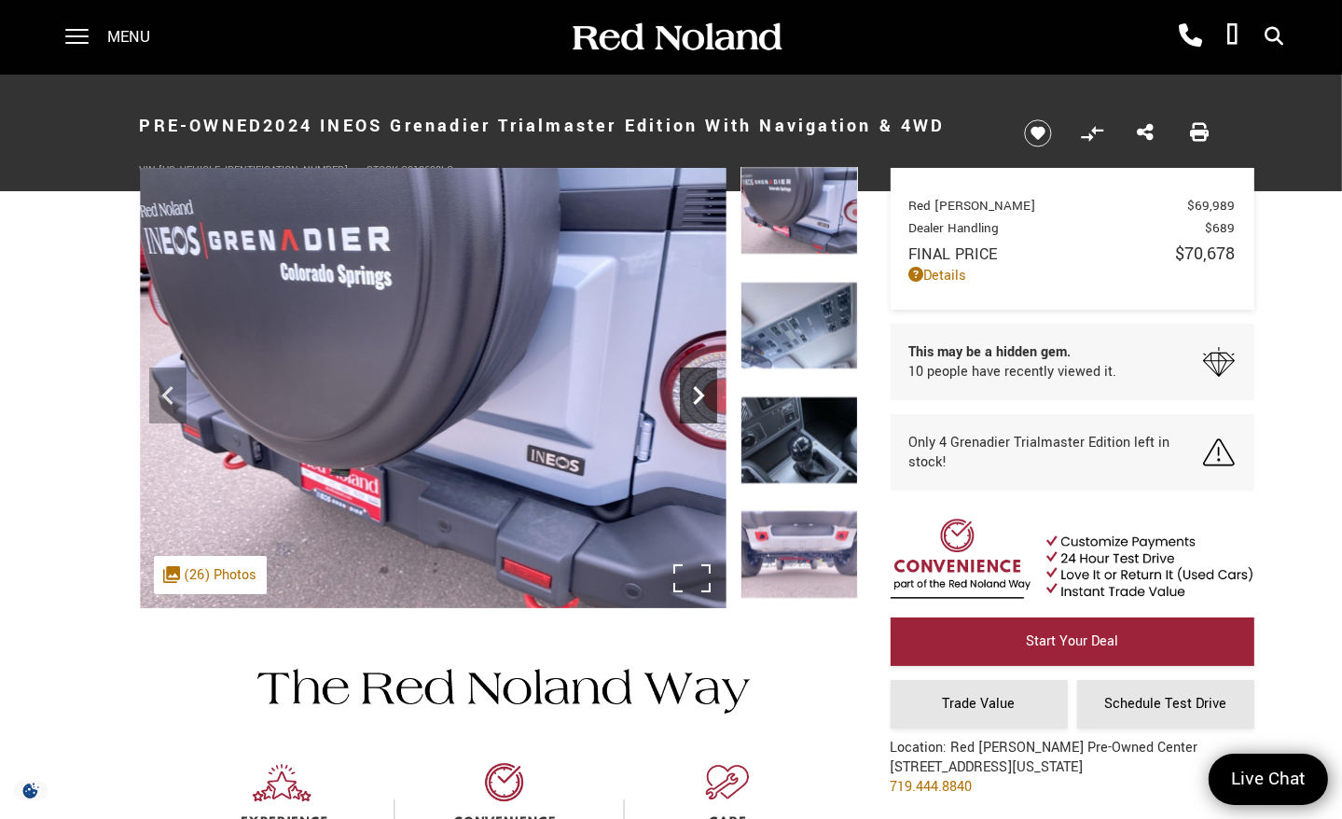
click at [693, 388] on icon "Next" at bounding box center [698, 395] width 37 height 37
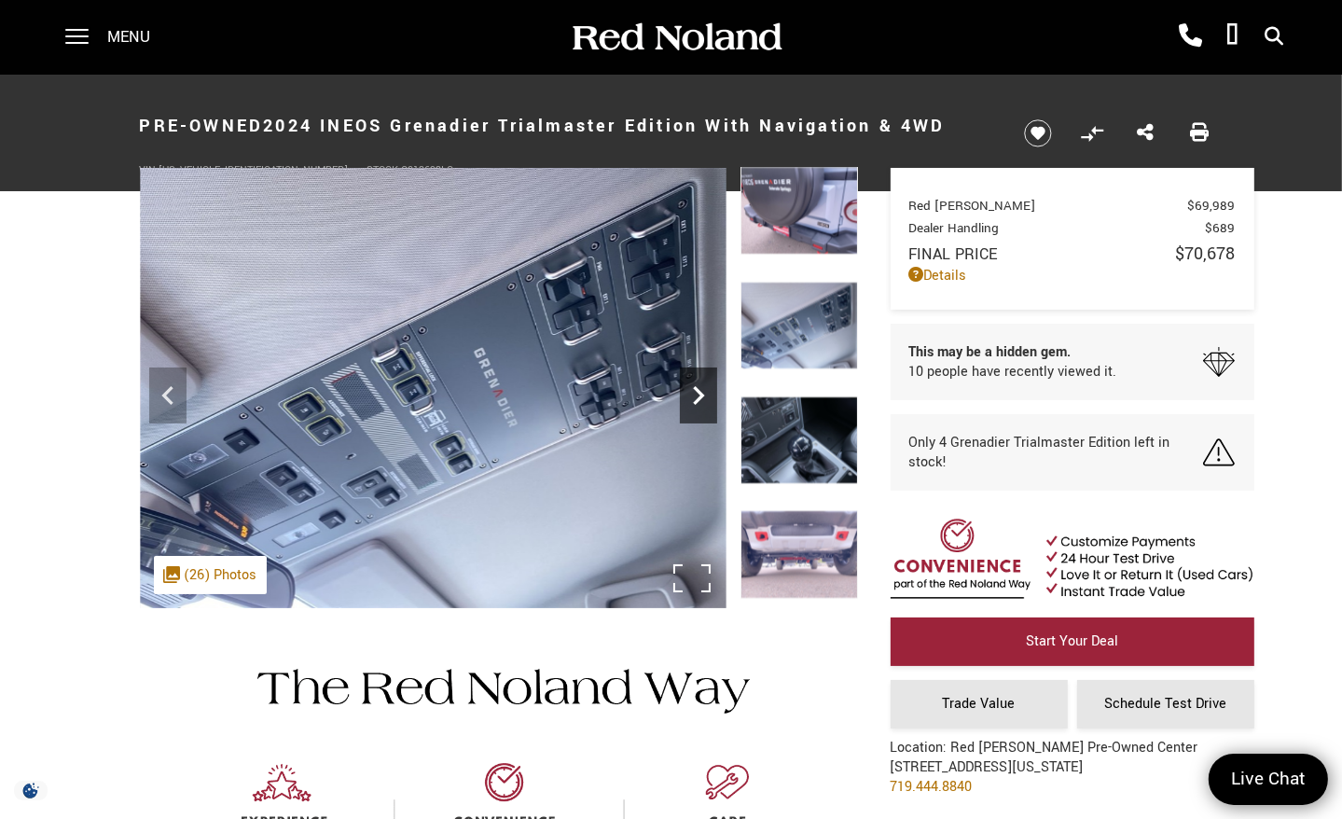
click at [693, 388] on icon "Next" at bounding box center [698, 395] width 37 height 37
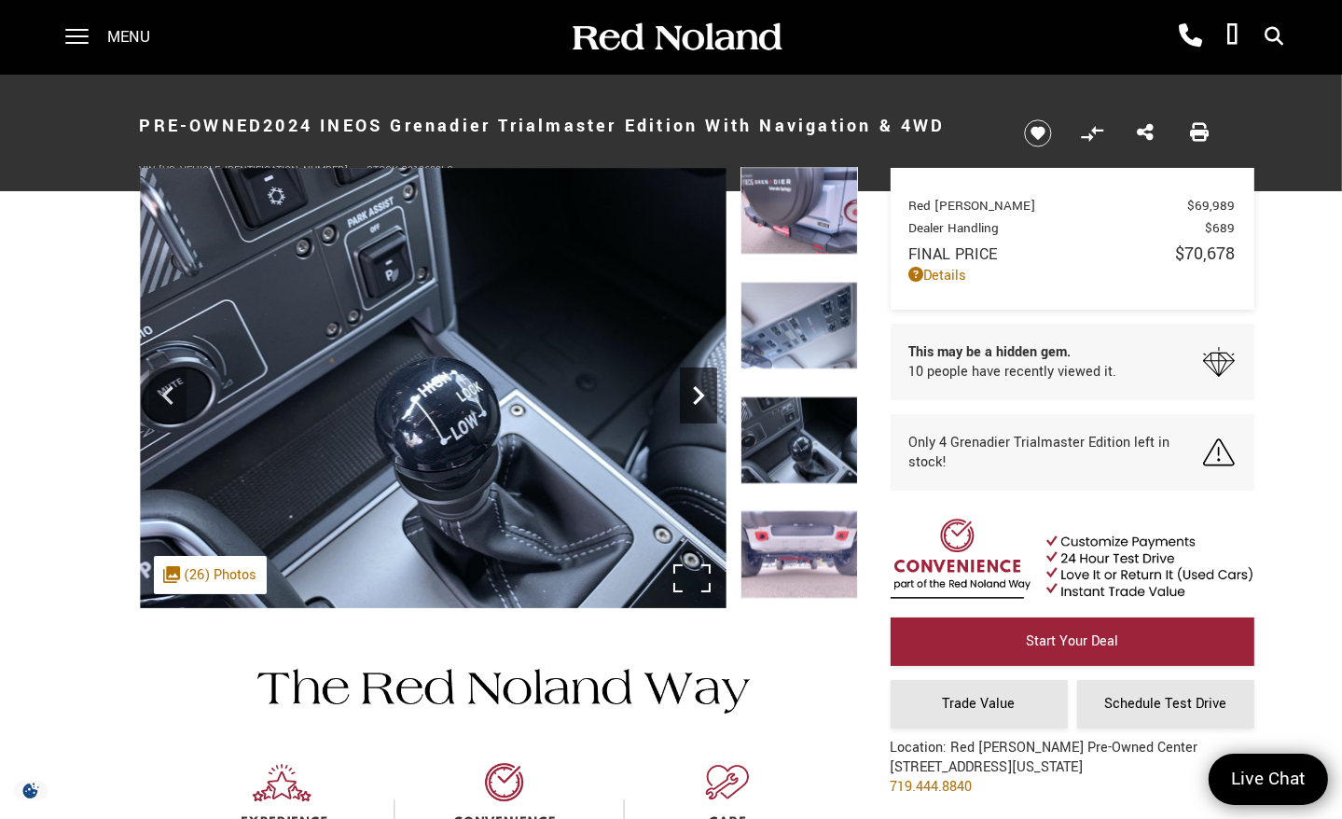
click at [693, 388] on icon "Next" at bounding box center [698, 395] width 37 height 37
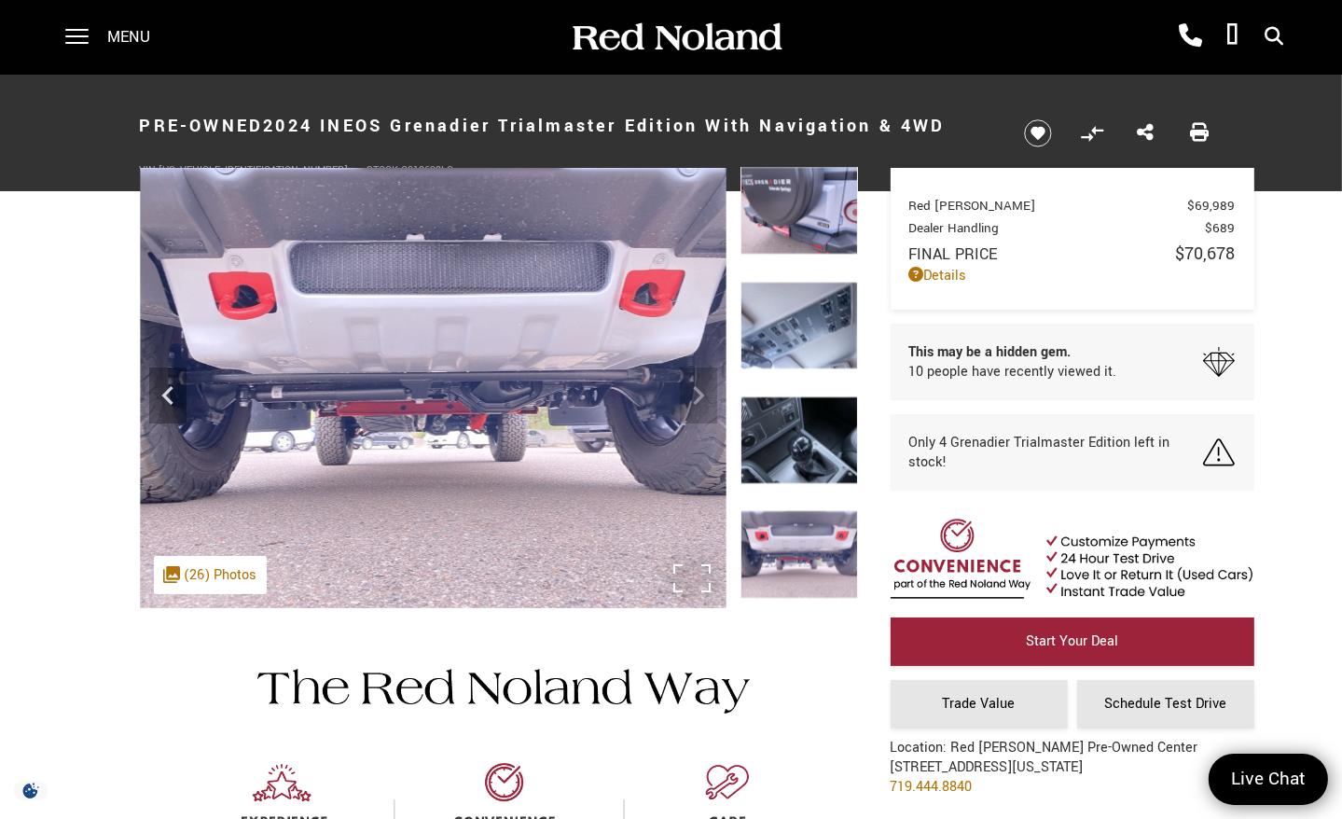
click at [693, 388] on img at bounding box center [433, 388] width 587 height 440
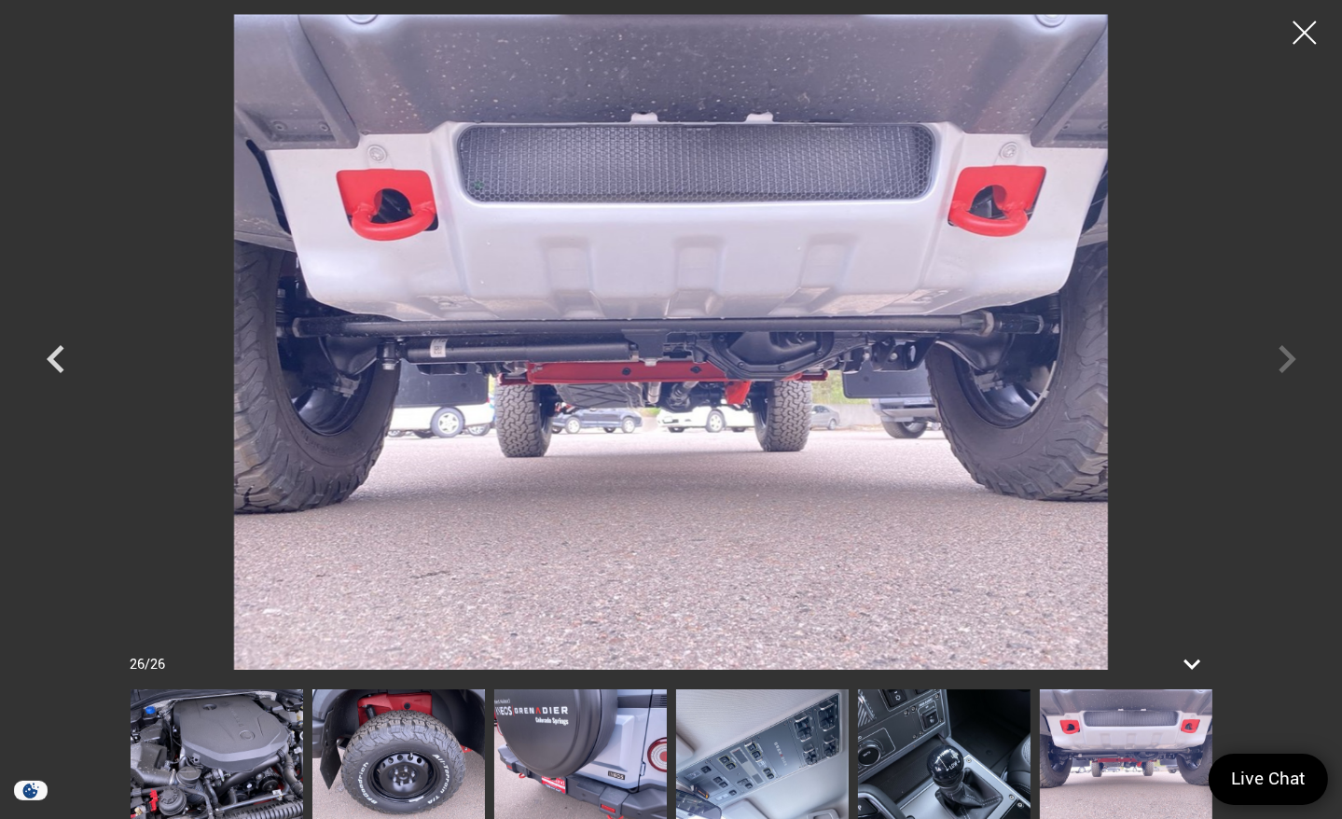
click at [1294, 353] on div at bounding box center [672, 342] width 1306 height 656
click at [1283, 359] on div at bounding box center [672, 342] width 1306 height 656
click at [1312, 29] on div at bounding box center [1304, 32] width 49 height 49
